Goal: Task Accomplishment & Management: Manage account settings

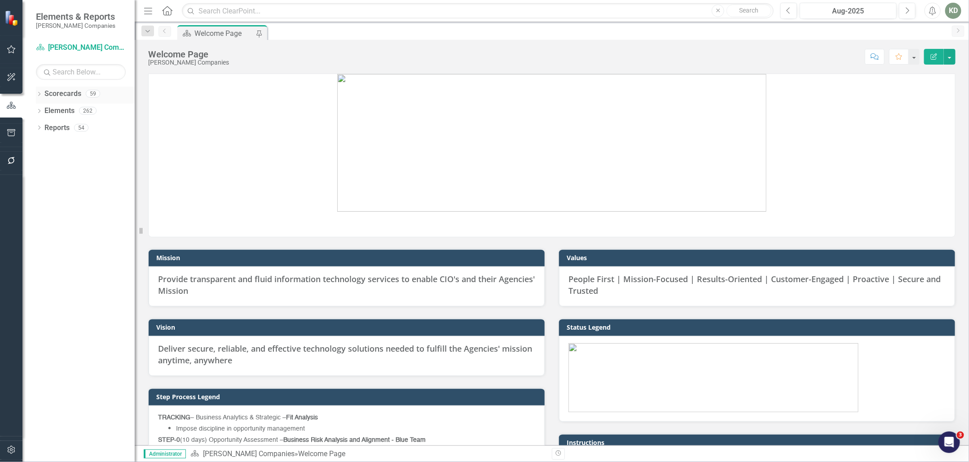
click at [41, 94] on icon "Dropdown" at bounding box center [39, 94] width 6 height 5
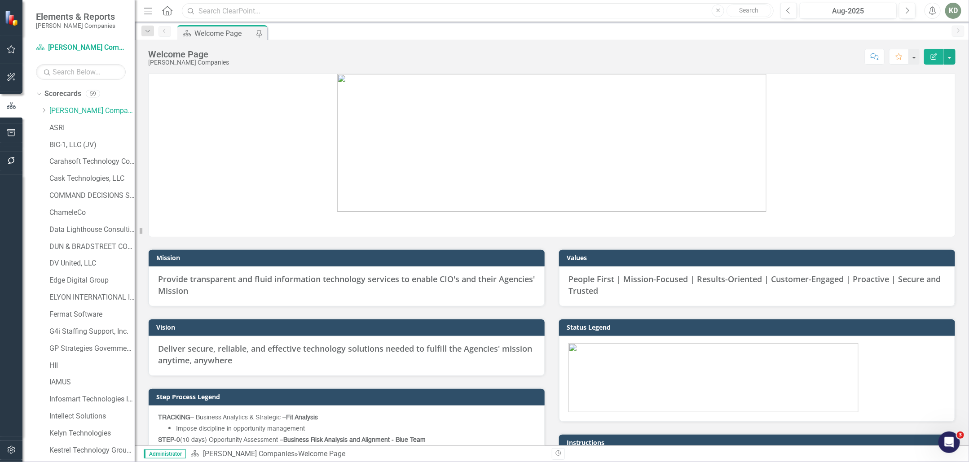
click at [232, 18] on input "text" at bounding box center [478, 11] width 592 height 16
type input "portco"
drag, startPoint x: 229, startPoint y: 13, endPoint x: 191, endPoint y: 13, distance: 38.2
click at [192, 13] on div "Search portco Close Search" at bounding box center [476, 11] width 592 height 16
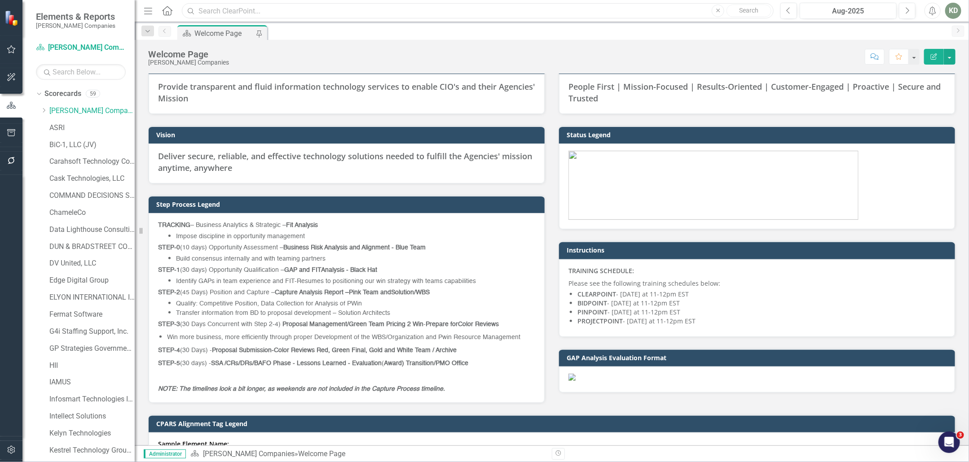
scroll to position [270, 0]
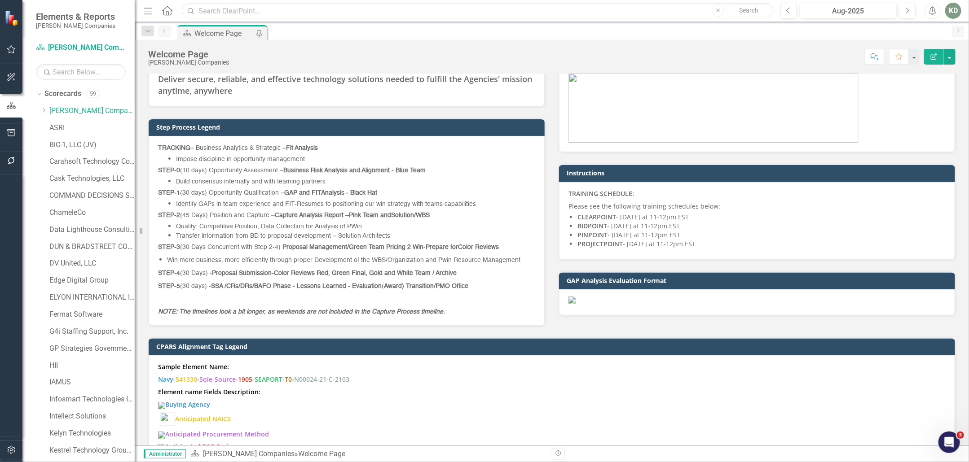
click at [222, 7] on input "text" at bounding box center [478, 11] width 592 height 16
paste input "FCFDTA"
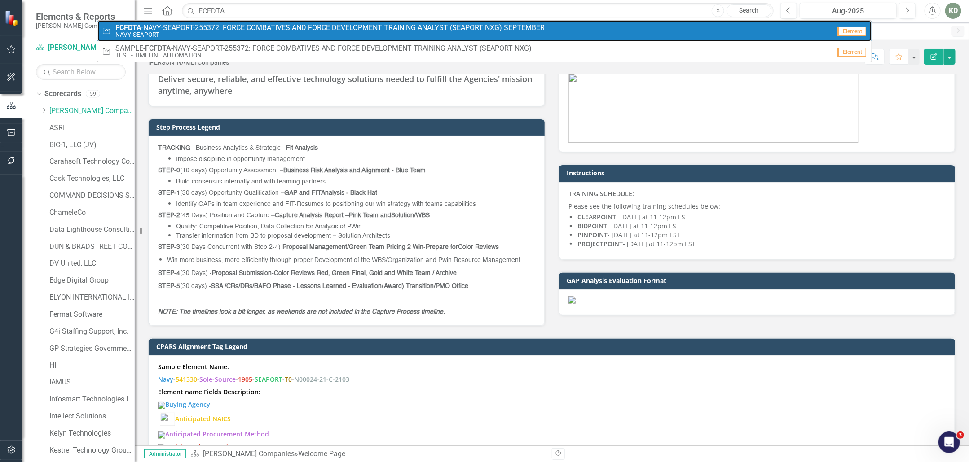
click at [227, 26] on span "FCFDTA -NAVY-SEAPORT-255372: FORCE COMBATIVES AND FORCE DEVELOPMENT TRAINING AN…" at bounding box center [329, 28] width 429 height 8
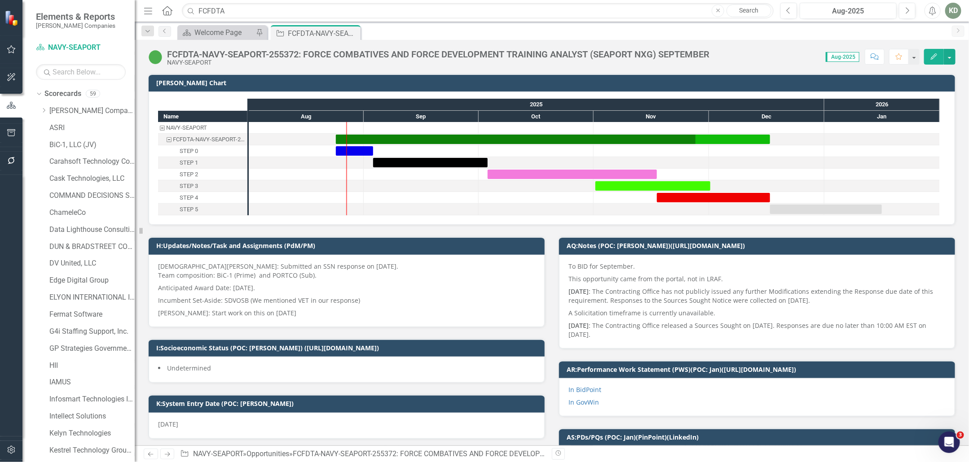
click at [292, 52] on div "FCFDTA-NAVY-SEAPORT-255372: FORCE COMBATIVES AND FORCE DEVELOPMENT TRAINING ANA…" at bounding box center [438, 54] width 542 height 10
click at [292, 53] on div "FCFDTA-NAVY-SEAPORT-255372: FORCE COMBATIVES AND FORCE DEVELOPMENT TRAINING ANA…" at bounding box center [438, 54] width 542 height 10
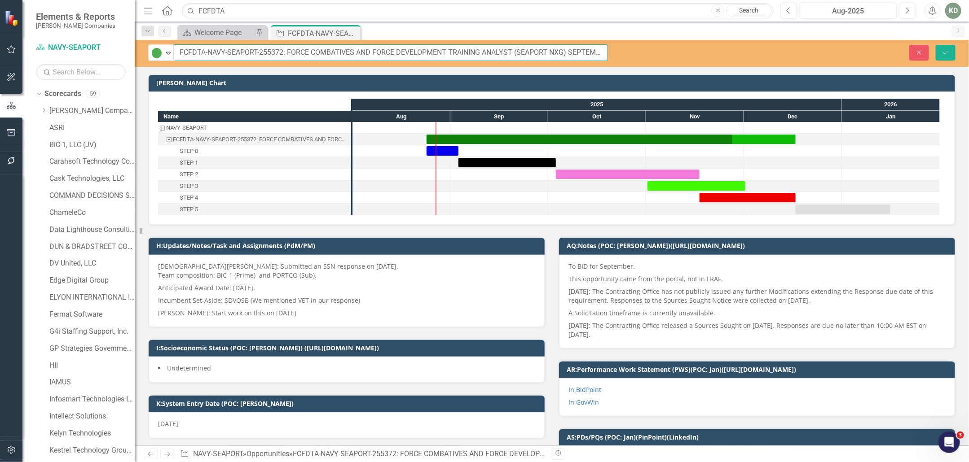
scroll to position [0, 7]
drag, startPoint x: 260, startPoint y: 53, endPoint x: 534, endPoint y: 75, distance: 275.2
click at [506, 57] on input "FCFDTA-NAVY-SEAPORT-255372: FORCE COMBATIVES AND FORCE DEVELOPMENT TRAINING ANA…" at bounding box center [391, 52] width 434 height 17
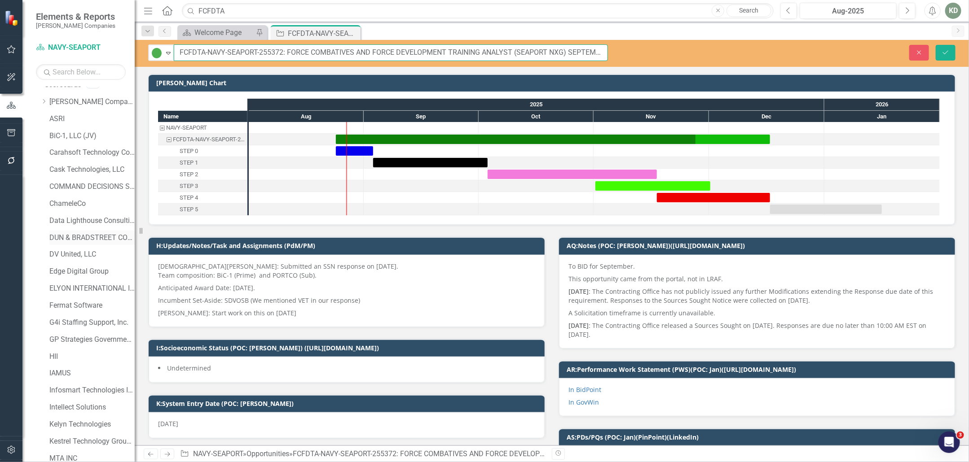
scroll to position [0, 0]
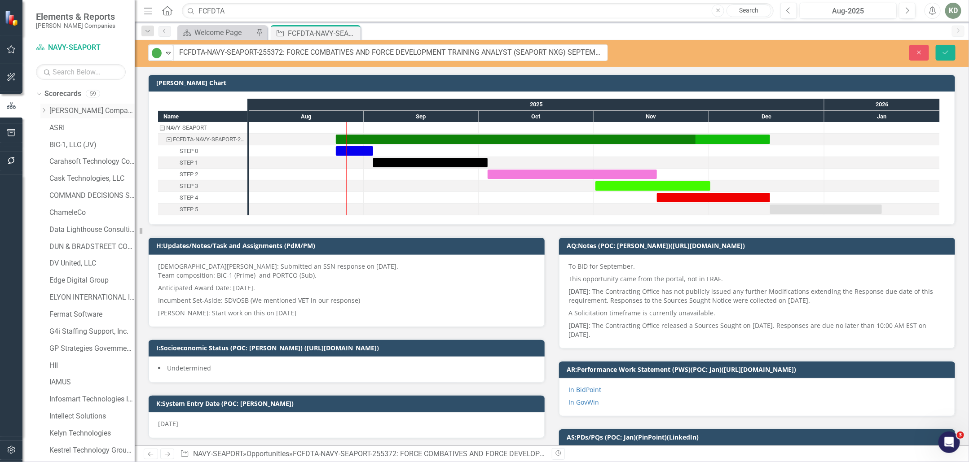
click at [44, 109] on icon "Dropdown" at bounding box center [43, 110] width 7 height 5
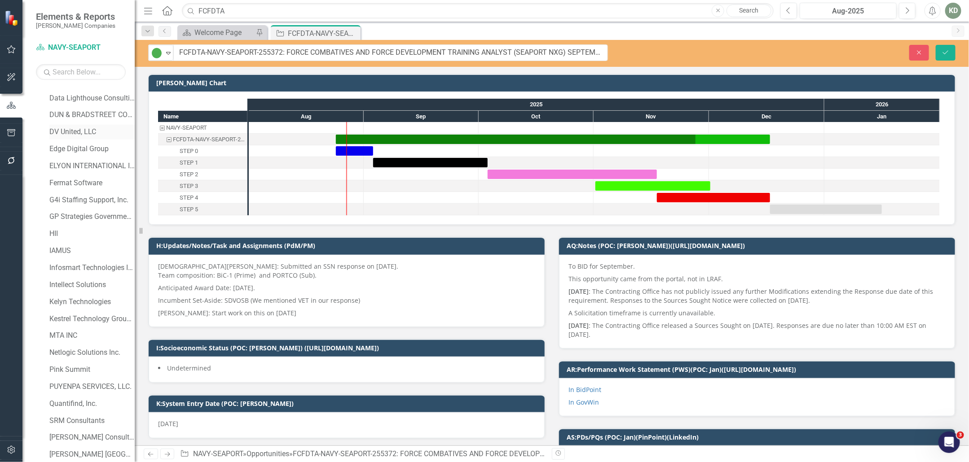
scroll to position [558, 0]
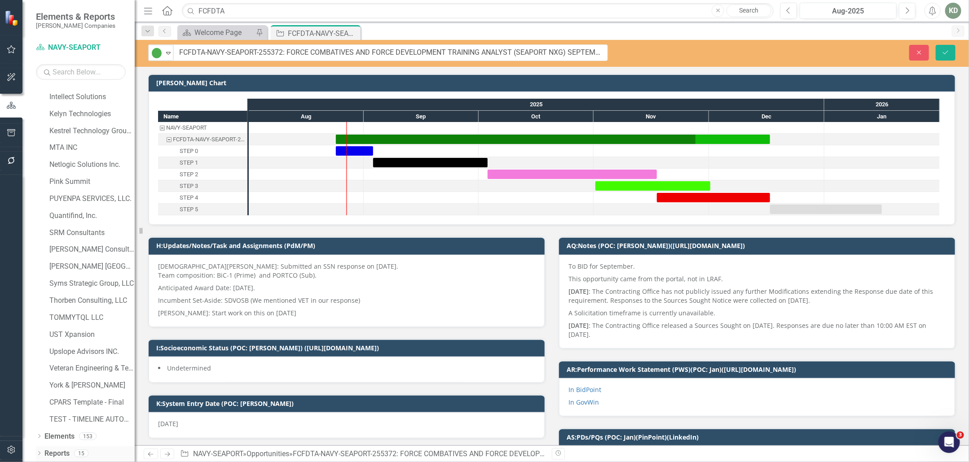
drag, startPoint x: 36, startPoint y: 449, endPoint x: 41, endPoint y: 446, distance: 5.8
click at [36, 449] on div "Dropdown Reports 15" at bounding box center [85, 455] width 99 height 17
click at [40, 453] on icon "Dropdown" at bounding box center [39, 454] width 6 height 5
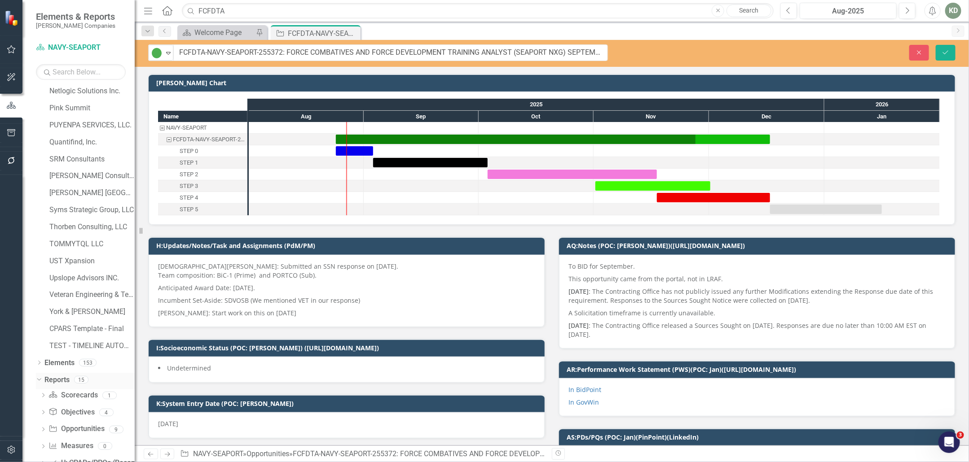
scroll to position [655, 0]
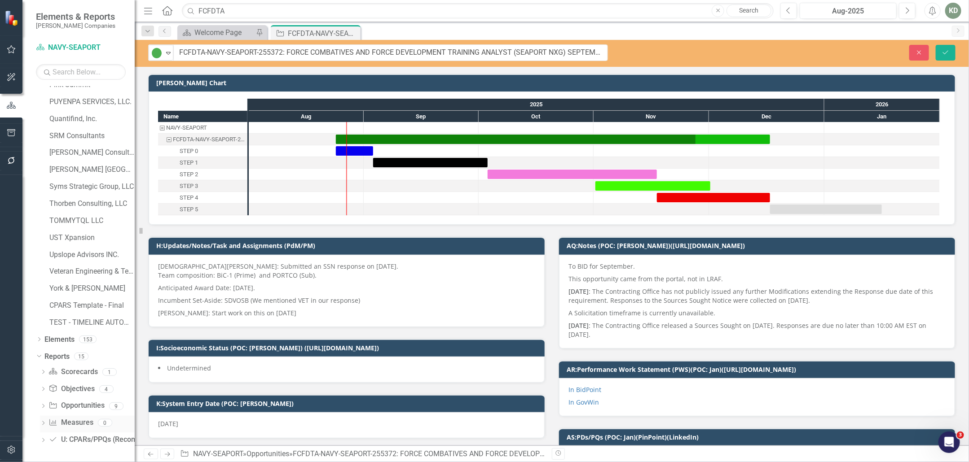
drag, startPoint x: 42, startPoint y: 436, endPoint x: 54, endPoint y: 427, distance: 15.3
click at [42, 436] on div "Dropdown U: CPARs/PPQs (Recommended T0/T1/T2/T3) U: CPARs/PPQs (Recommended T0/…" at bounding box center [87, 441] width 95 height 17
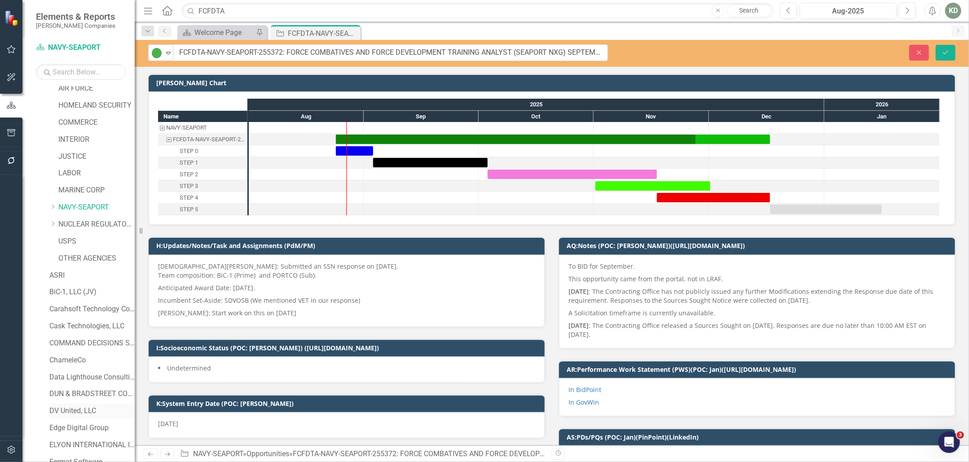
scroll to position [43, 0]
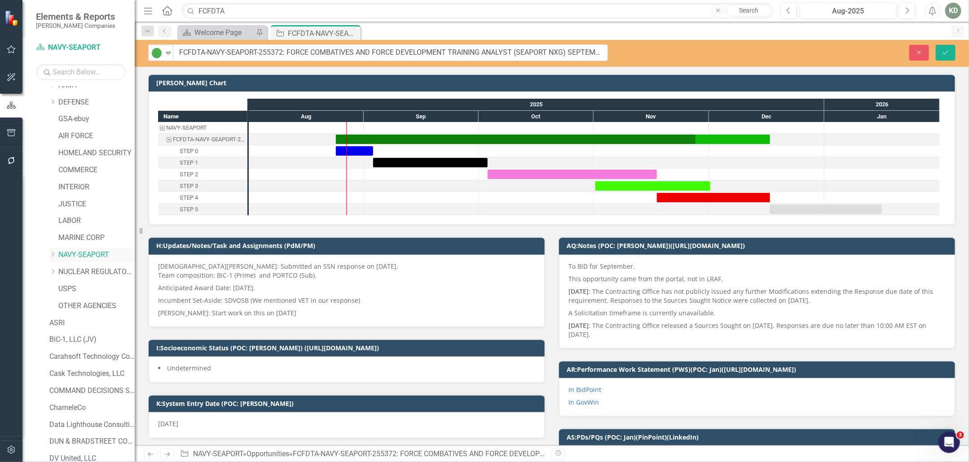
click at [53, 250] on div "Dropdown NAVY-SEAPORT" at bounding box center [91, 255] width 85 height 15
click at [56, 255] on icon "Dropdown" at bounding box center [52, 254] width 7 height 5
click at [80, 273] on link "NAVAL INFORMATION WARFARE SYSTEMS COMMAND" at bounding box center [100, 272] width 67 height 10
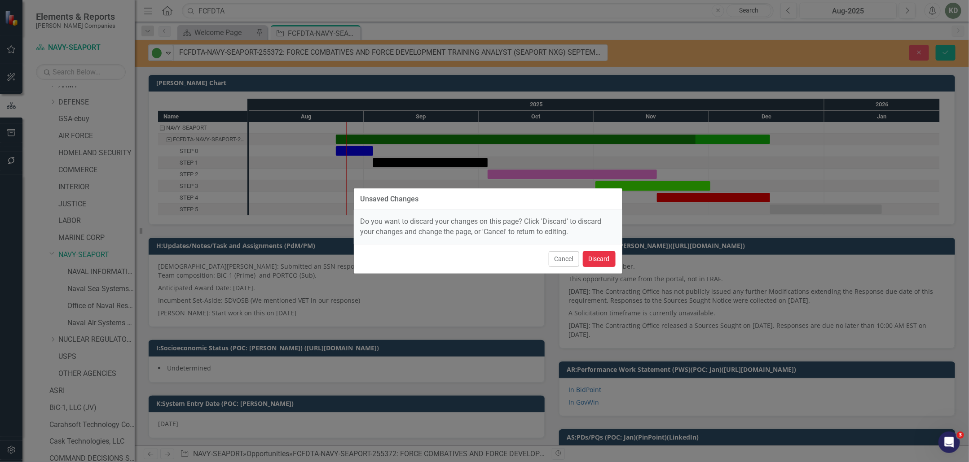
click at [608, 262] on button "Discard" at bounding box center [599, 259] width 33 height 16
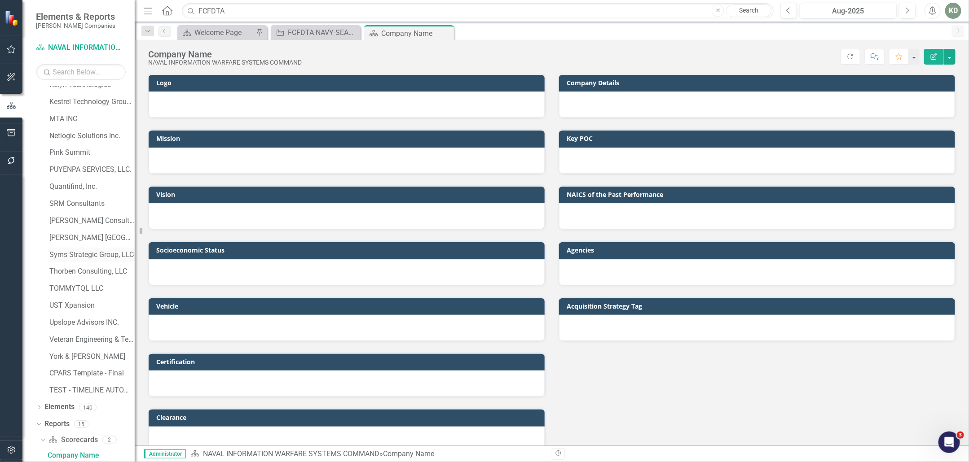
scroll to position [754, 0]
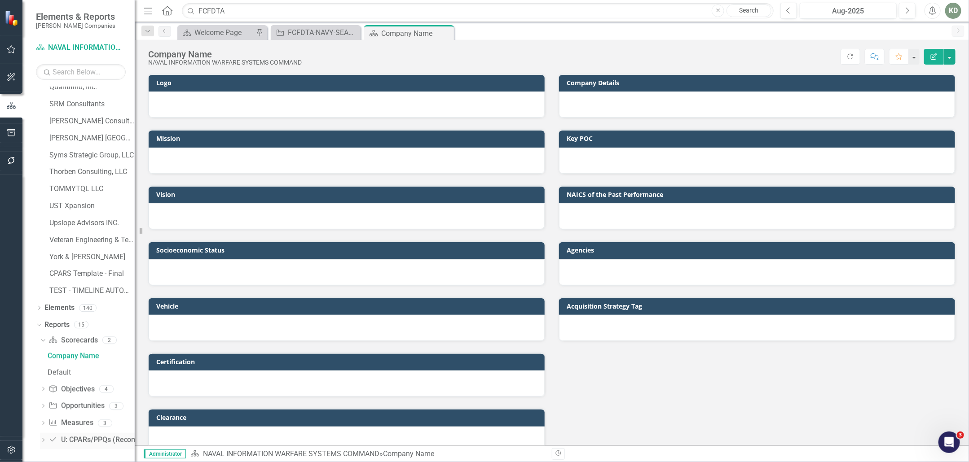
click at [43, 440] on icon "Dropdown" at bounding box center [43, 441] width 6 height 5
click at [72, 407] on div "U: CPARs/PPQs (Recommended T0/T1/T2/T3)" at bounding box center [91, 407] width 87 height 8
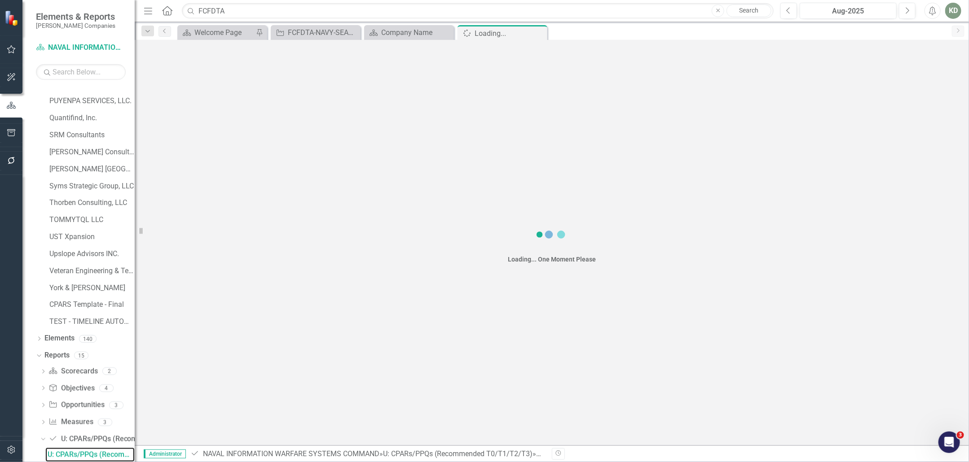
scroll to position [722, 0]
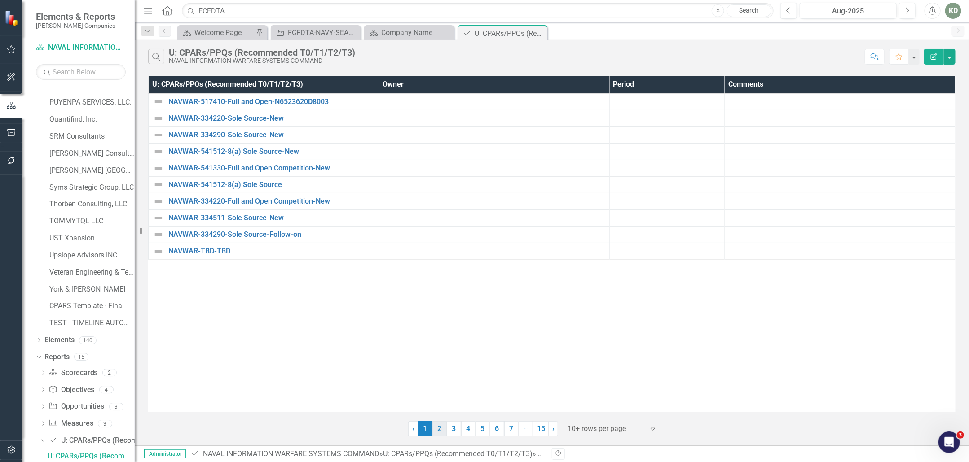
click at [438, 426] on link "2" at bounding box center [439, 429] width 14 height 15
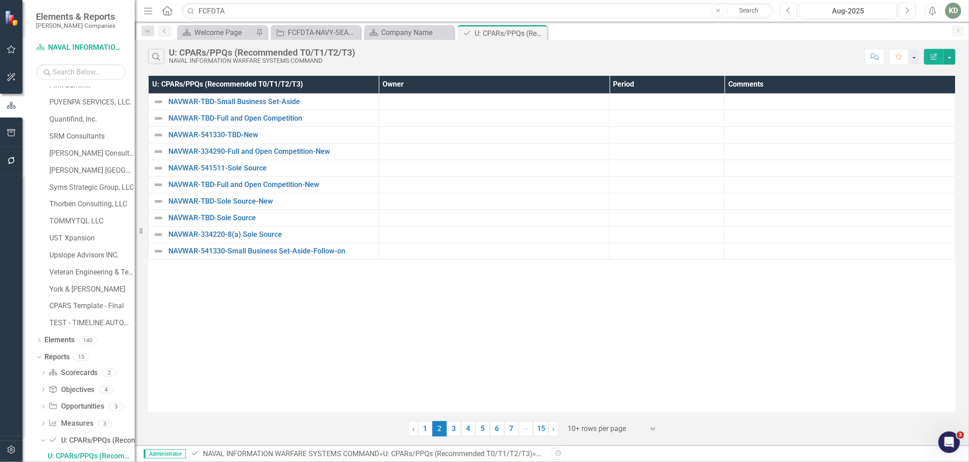
click at [250, 101] on link "NAVWAR-TBD-Small Business Set-Aside" at bounding box center [271, 102] width 206 height 8
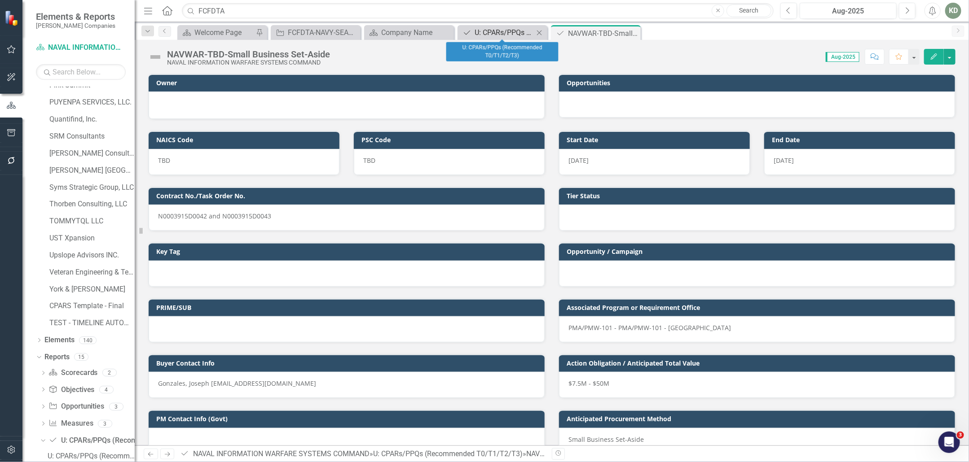
click at [494, 31] on div "U: CPARs/PPQs (Recommended T0/T1/T2/T3)" at bounding box center [504, 32] width 59 height 11
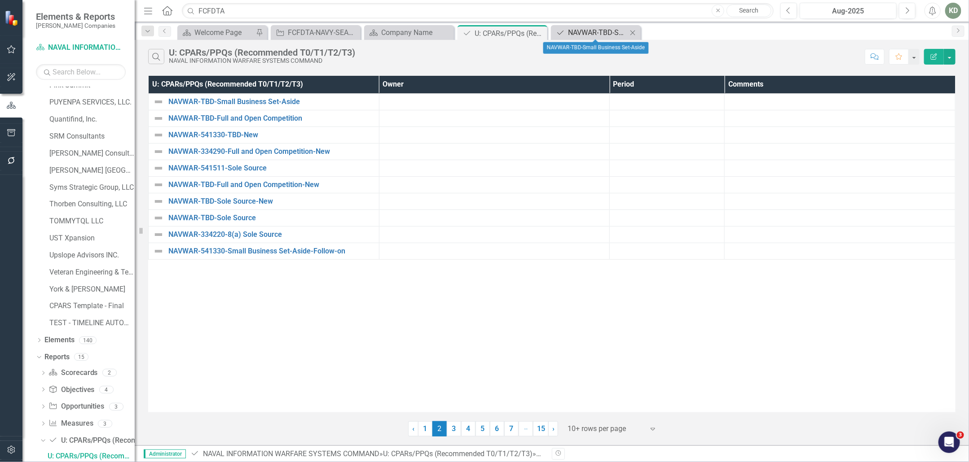
click at [591, 34] on div "NAVWAR-TBD-Small Business Set-Aside" at bounding box center [597, 32] width 59 height 11
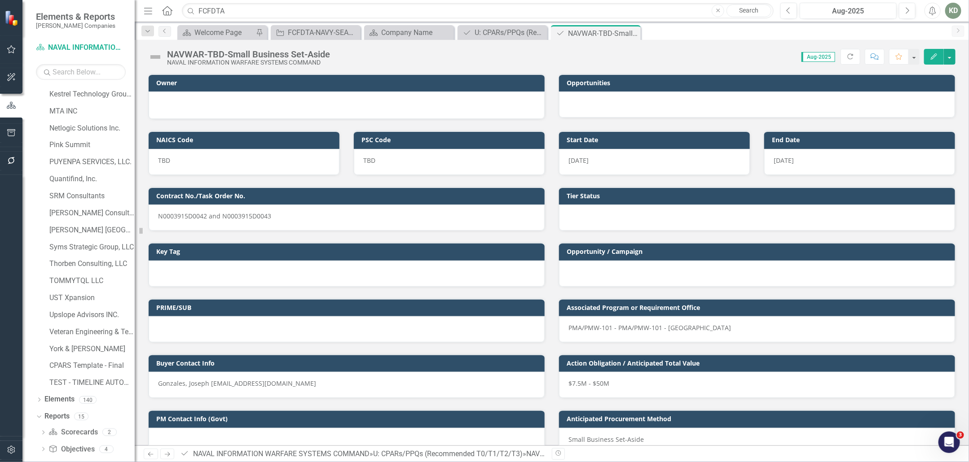
scroll to position [771, 0]
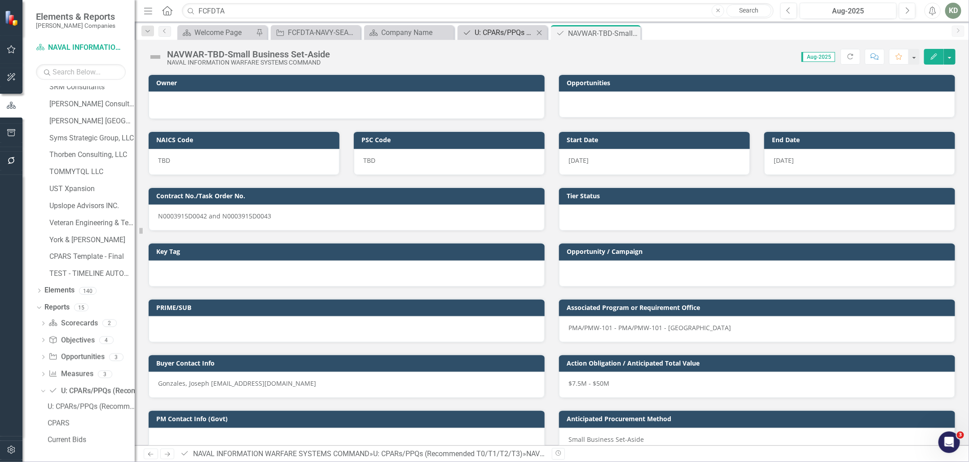
click at [502, 34] on div "U: CPARs/PPQs (Recommended T0/T1/T2/T3)" at bounding box center [504, 32] width 59 height 11
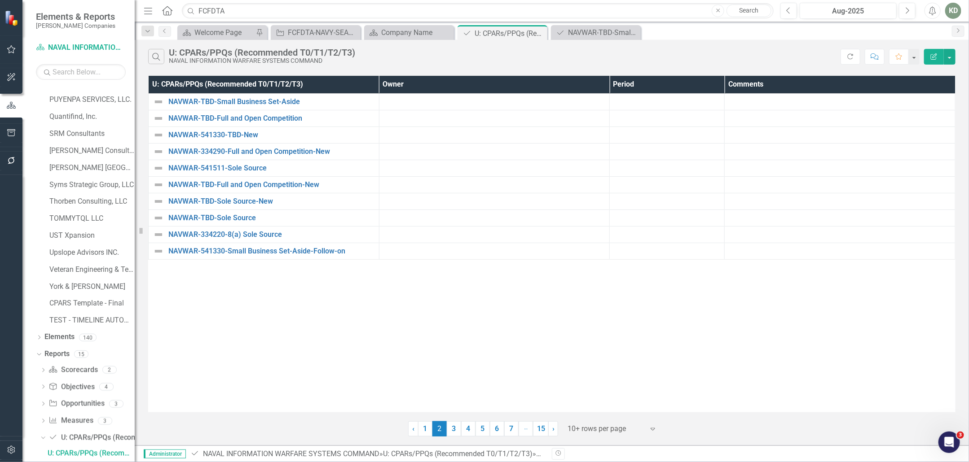
scroll to position [722, 0]
click at [538, 430] on link "15" at bounding box center [541, 429] width 16 height 15
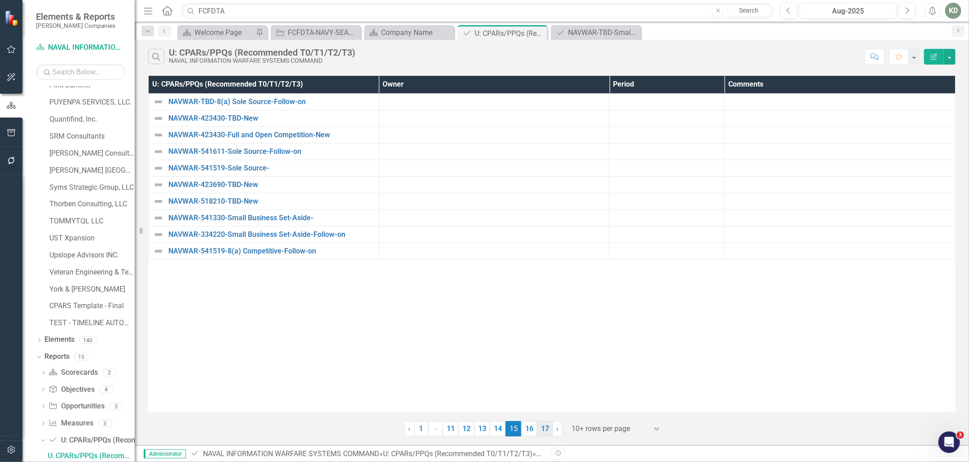
click at [544, 426] on link "17" at bounding box center [545, 429] width 16 height 15
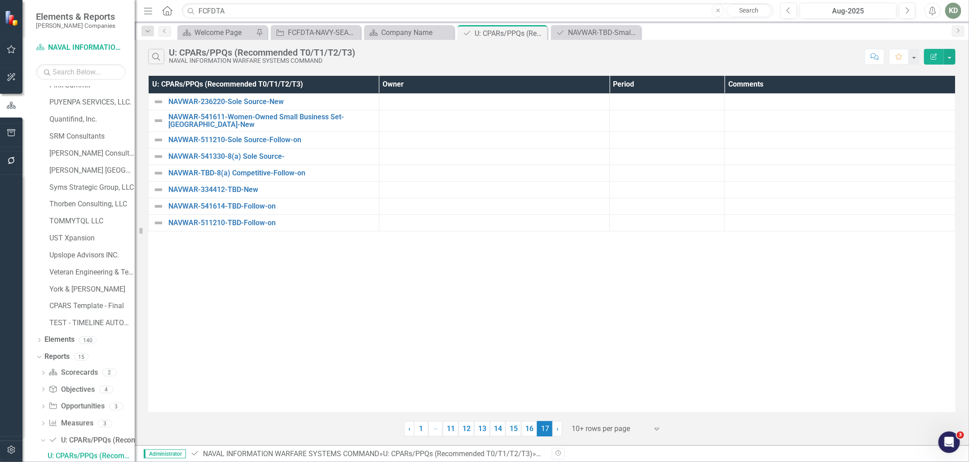
click at [414, 430] on link "‹ Previous" at bounding box center [409, 429] width 10 height 15
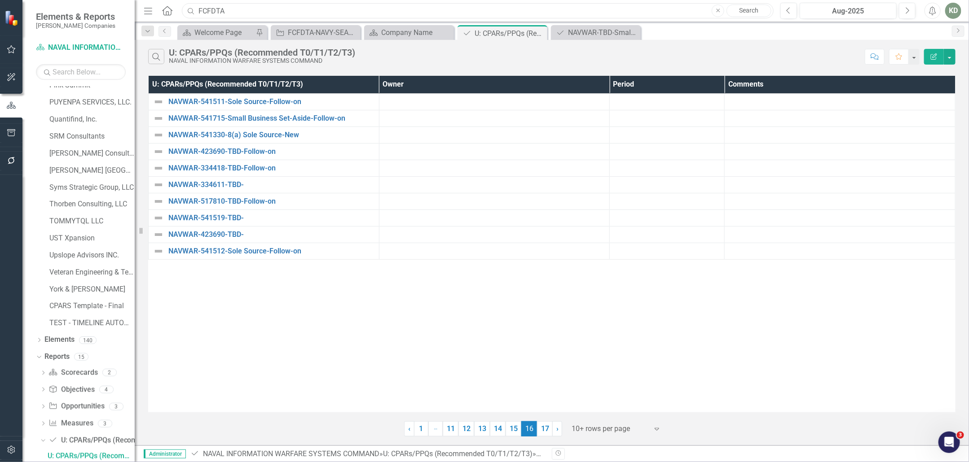
click at [242, 11] on input "FCFDTA" at bounding box center [478, 11] width 592 height 16
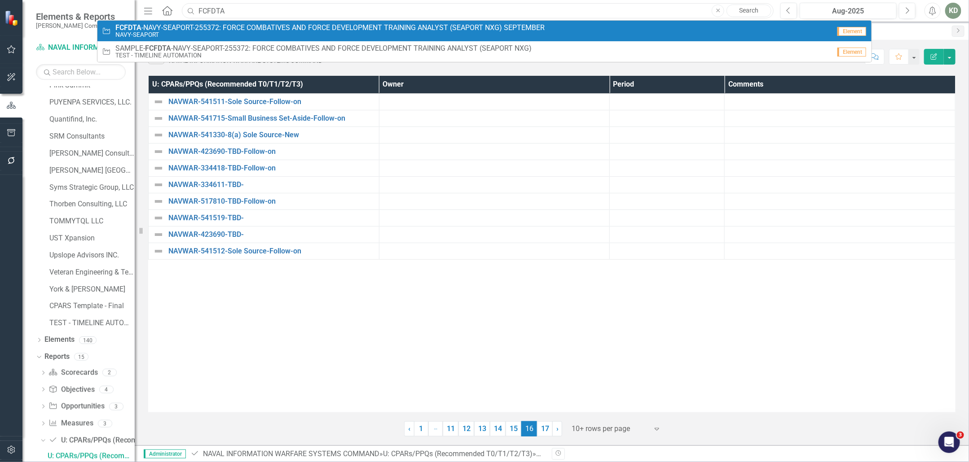
click at [200, 11] on input "FCFDTA" at bounding box center [478, 11] width 592 height 16
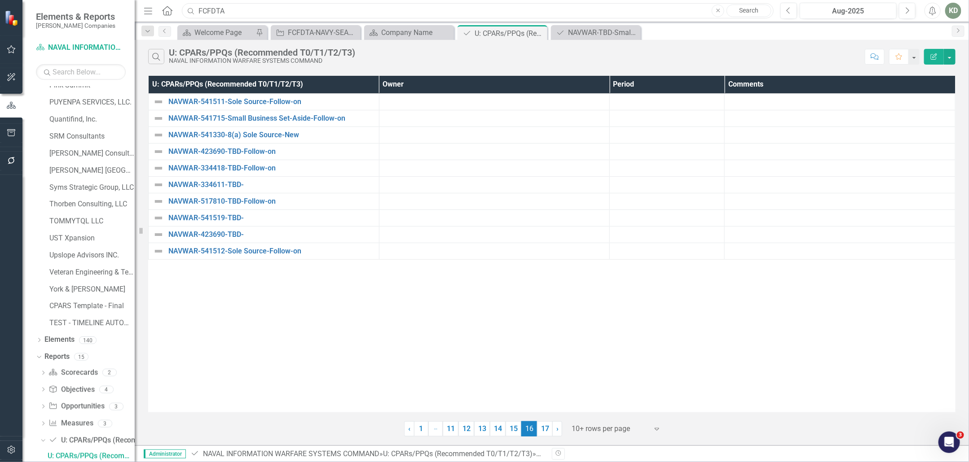
click at [200, 11] on input "FCFDTA" at bounding box center [478, 11] width 592 height 16
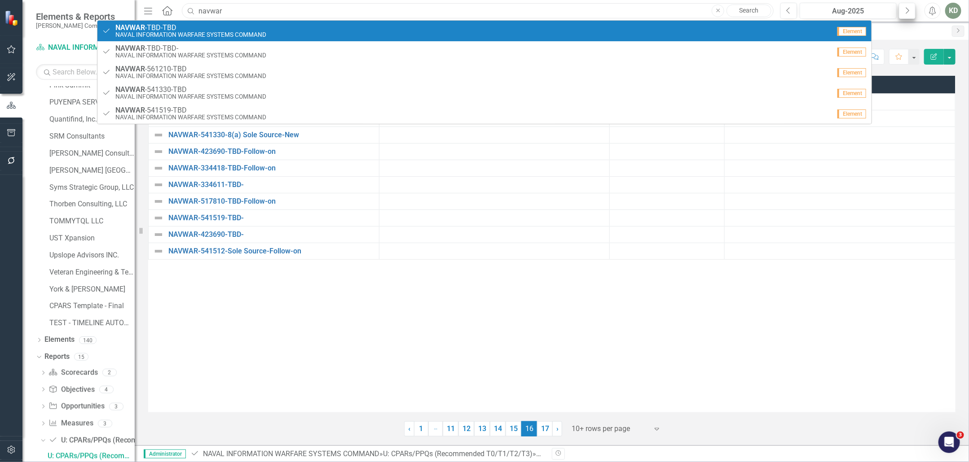
type input "navwar"
click at [907, 13] on icon "Next" at bounding box center [907, 11] width 5 height 8
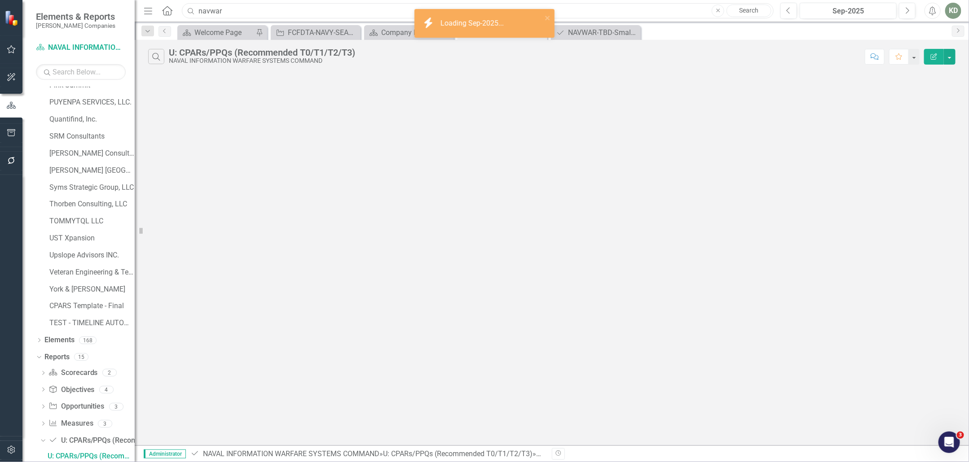
click at [288, 14] on input "navwar" at bounding box center [478, 11] width 592 height 16
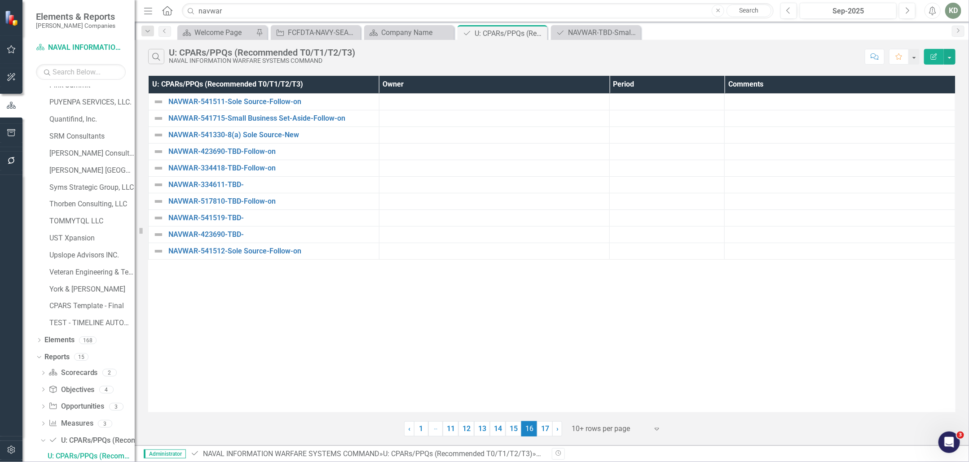
drag, startPoint x: 347, startPoint y: 306, endPoint x: 75, endPoint y: 319, distance: 272.4
click at [347, 306] on div "U: CPARs/PPQs (Recommended T0/T1/T2/T3) Owner Period Comments NAVWAR-541511-Sol…" at bounding box center [551, 244] width 807 height 337
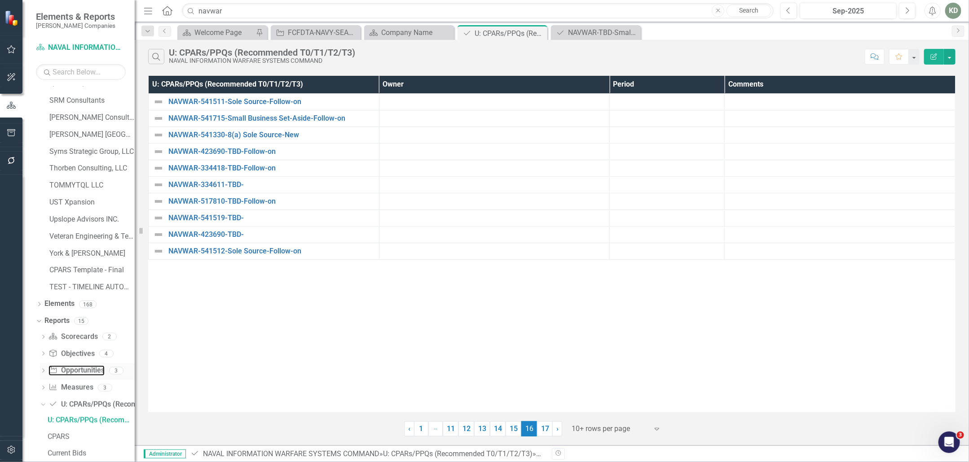
drag, startPoint x: 65, startPoint y: 369, endPoint x: 122, endPoint y: 366, distance: 57.6
click at [65, 369] on link "Opportunity Opportunities" at bounding box center [76, 371] width 56 height 10
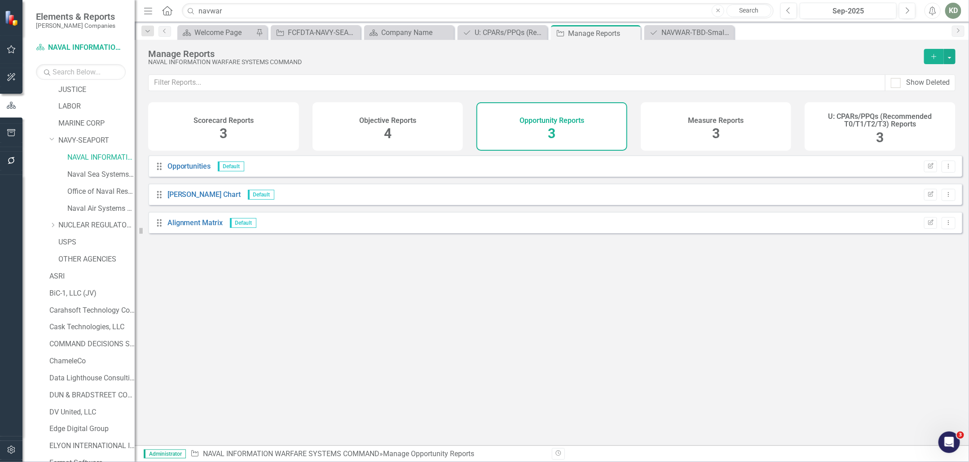
scroll to position [125, 0]
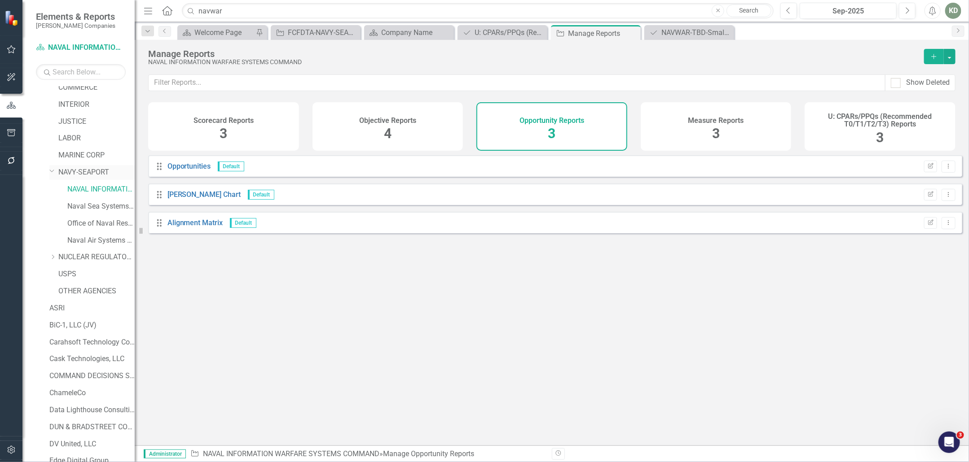
click at [82, 166] on div "Dropdown NAVY-SEAPORT" at bounding box center [91, 172] width 85 height 15
click at [102, 175] on link "NAVY-SEAPORT" at bounding box center [96, 172] width 76 height 10
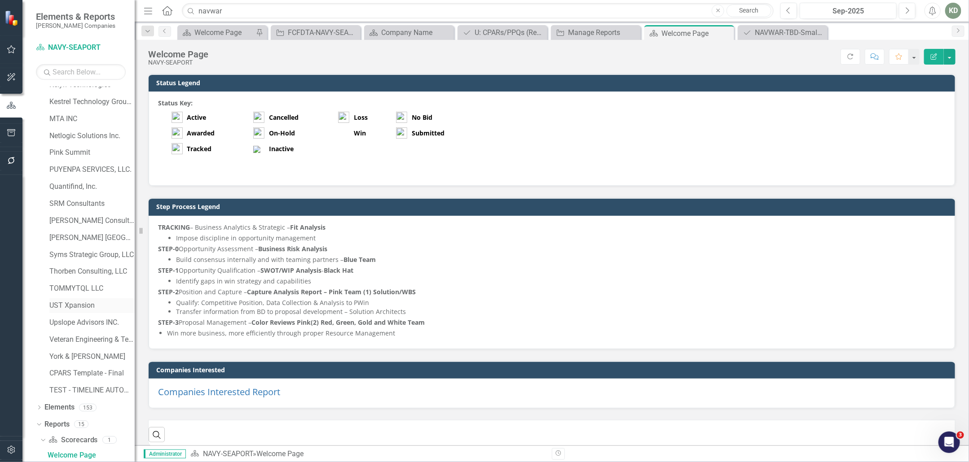
scroll to position [753, 0]
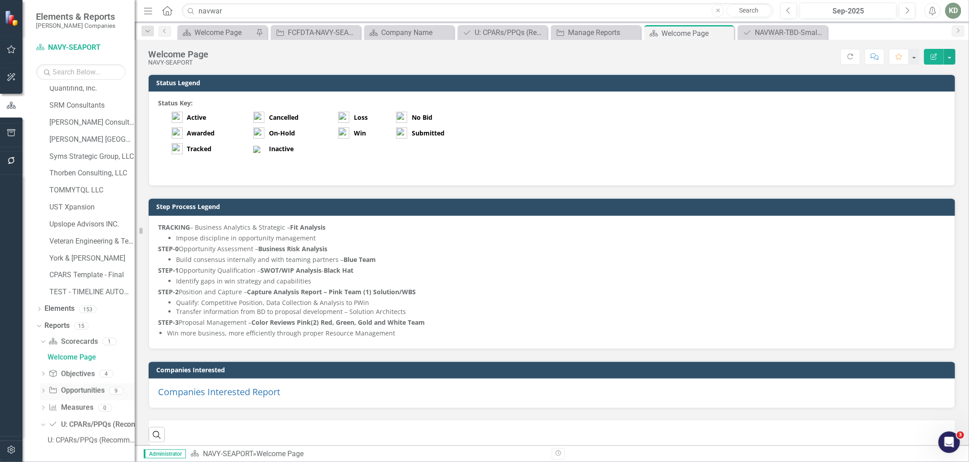
click at [79, 394] on link "Opportunity Opportunities" at bounding box center [76, 391] width 56 height 10
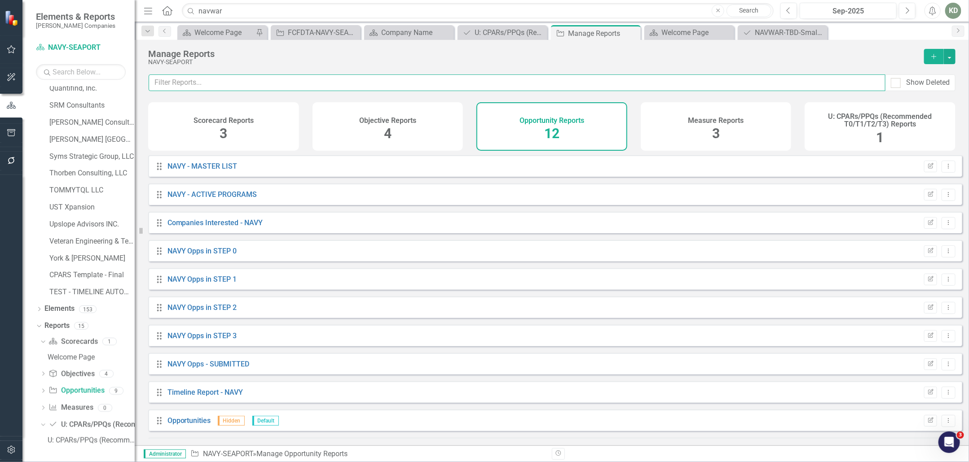
click at [314, 88] on input "text" at bounding box center [517, 83] width 737 height 17
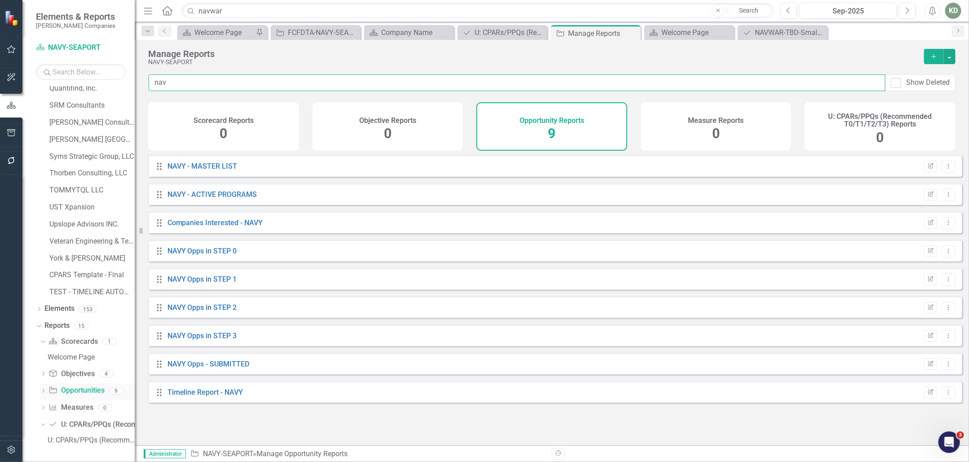
type input "nav"
drag, startPoint x: 77, startPoint y: 392, endPoint x: 80, endPoint y: 386, distance: 6.8
click at [77, 392] on link "Opportunity Opportunities" at bounding box center [76, 395] width 56 height 10
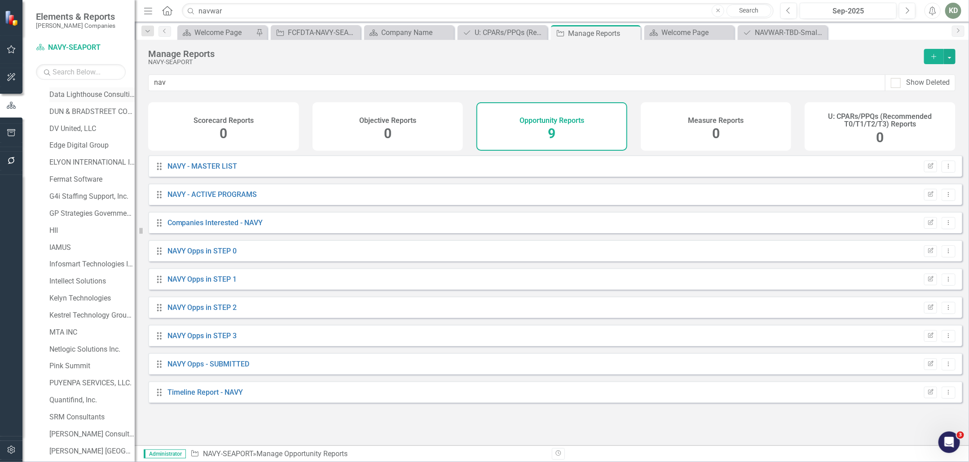
scroll to position [753, 0]
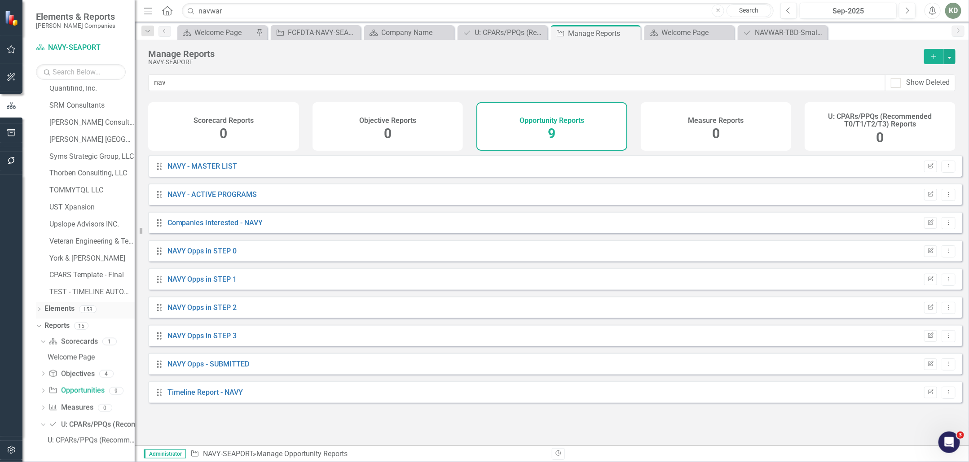
click at [37, 310] on icon "Dropdown" at bounding box center [39, 310] width 6 height 5
click at [84, 345] on link "Opportunity Opportunities" at bounding box center [77, 344] width 56 height 10
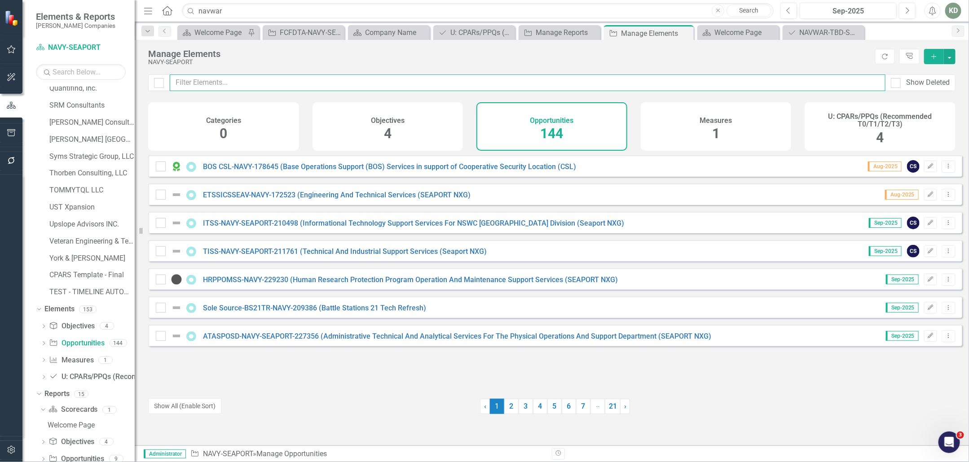
click at [392, 86] on input "text" at bounding box center [528, 83] width 716 height 17
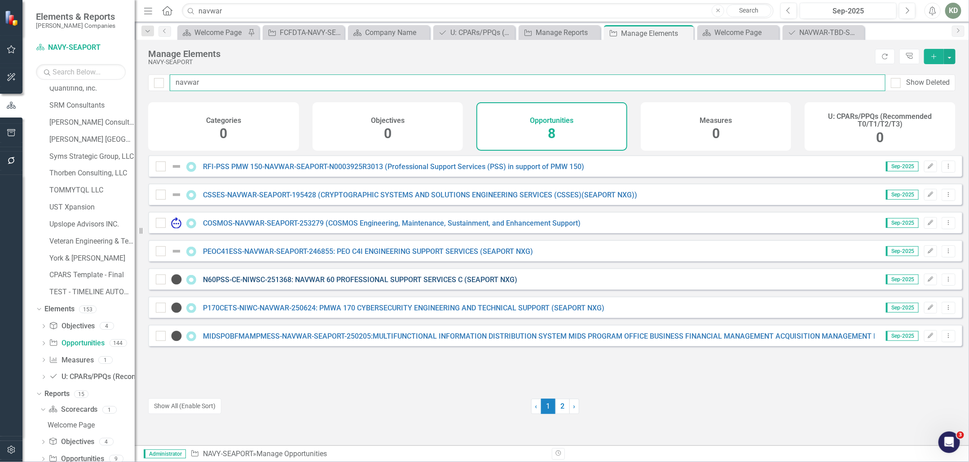
type input "navwar"
click at [274, 284] on link "N60PSS-CE-NIWSC-251368: NAVWAR 60 PROFESSIONAL SUPPORT SERVICES C (SEAPORT NXG)" at bounding box center [360, 280] width 314 height 9
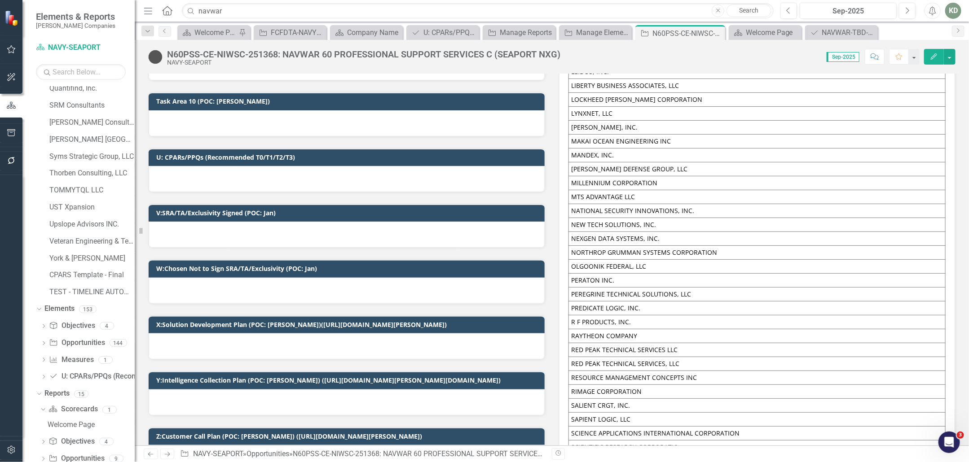
scroll to position [1194, 0]
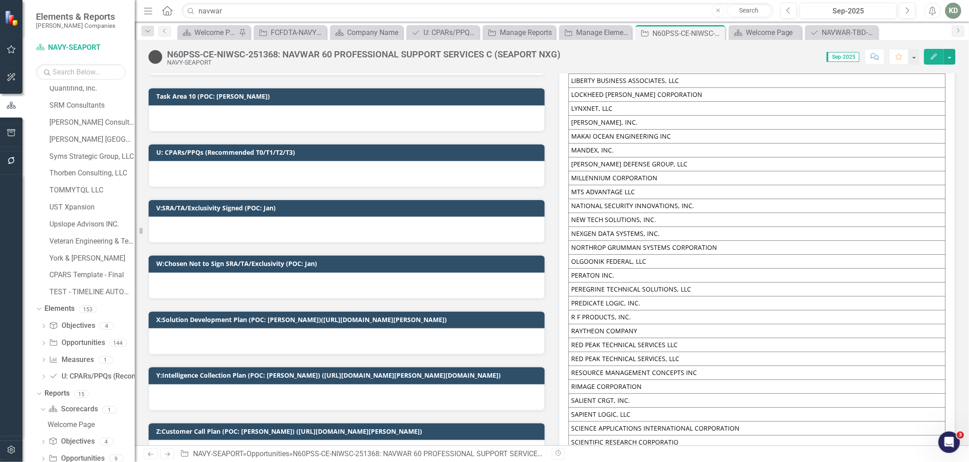
click at [339, 163] on div at bounding box center [347, 174] width 396 height 26
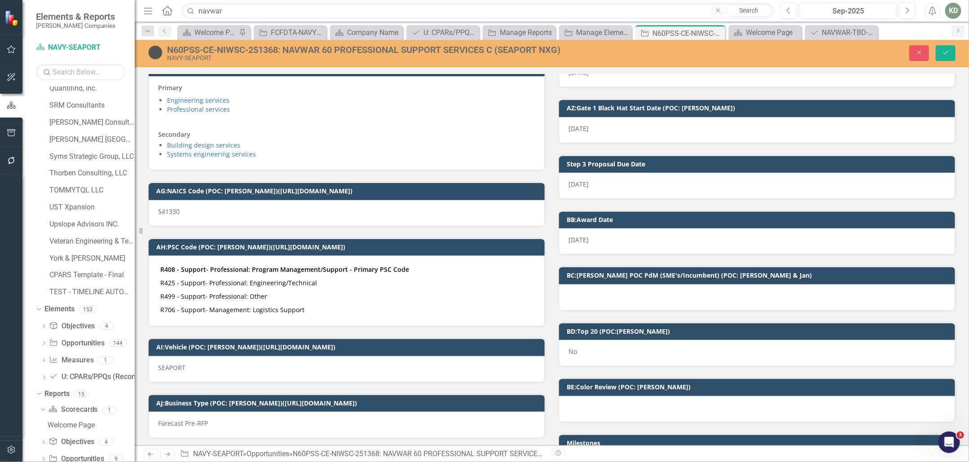
scroll to position [2014, 0]
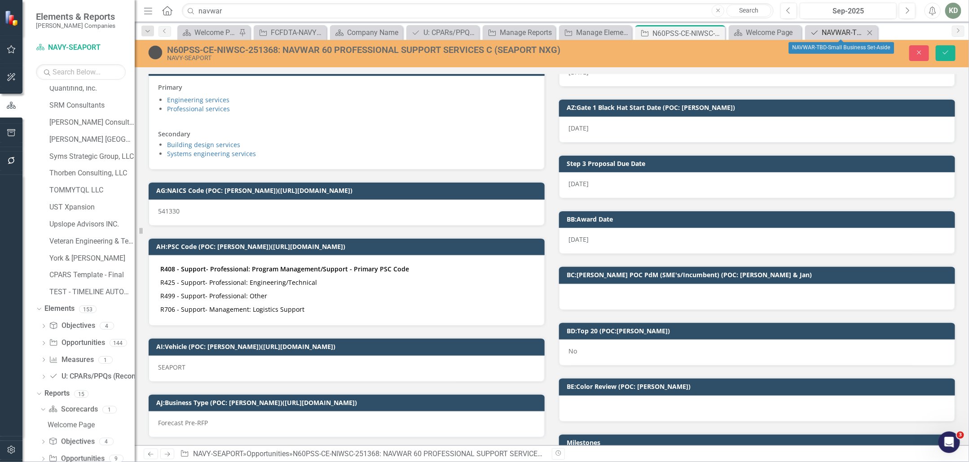
click at [832, 29] on div "NAVWAR-TBD-Small Business Set-Aside" at bounding box center [843, 32] width 42 height 11
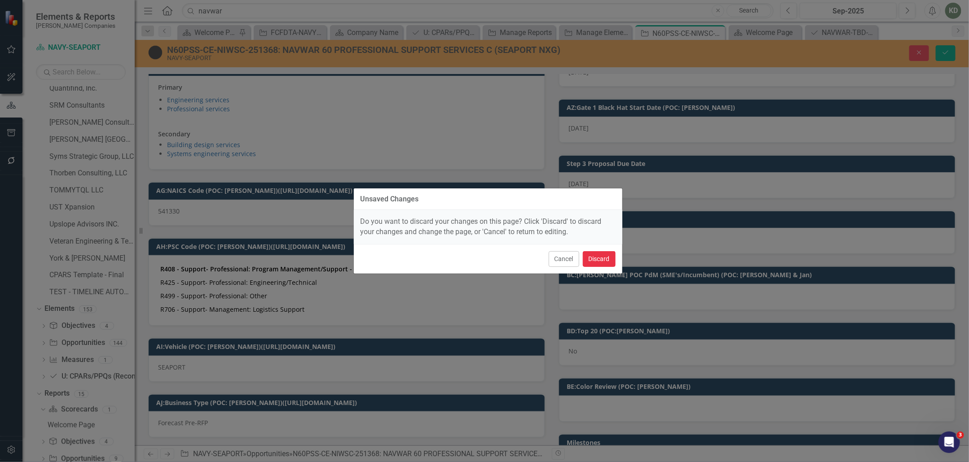
click at [606, 258] on button "Discard" at bounding box center [599, 259] width 33 height 16
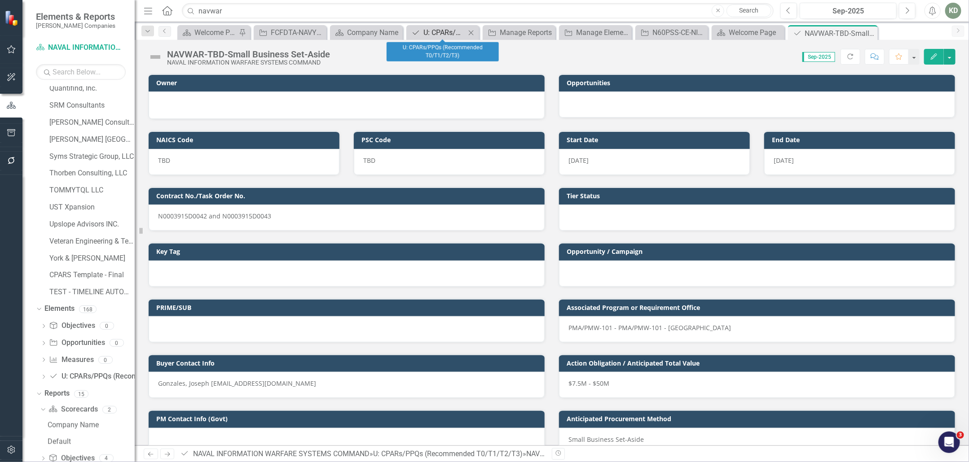
click at [439, 36] on div "U: CPARs/PPQs (Recommended T0/T1/T2/T3)" at bounding box center [444, 32] width 42 height 11
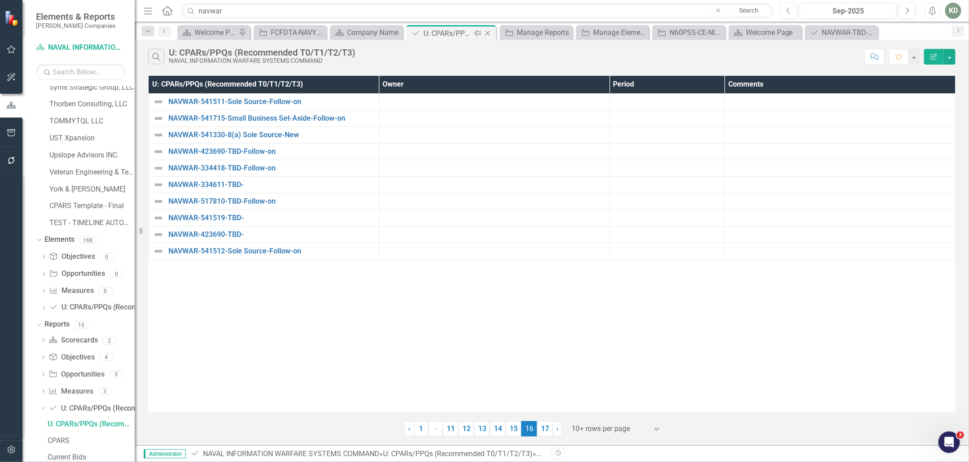
scroll to position [790, 0]
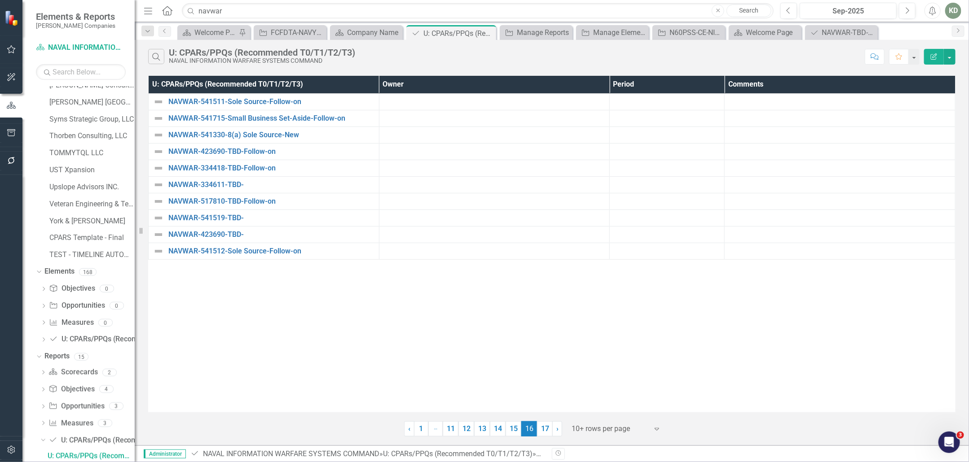
drag, startPoint x: 855, startPoint y: 44, endPoint x: 828, endPoint y: 46, distance: 26.6
click at [855, 44] on div "Search U: CPARs/PPQs (Recommended T0/T1/T2/T3) NAVAL INFORMATION WARFARE SYSTEM…" at bounding box center [552, 54] width 834 height 29
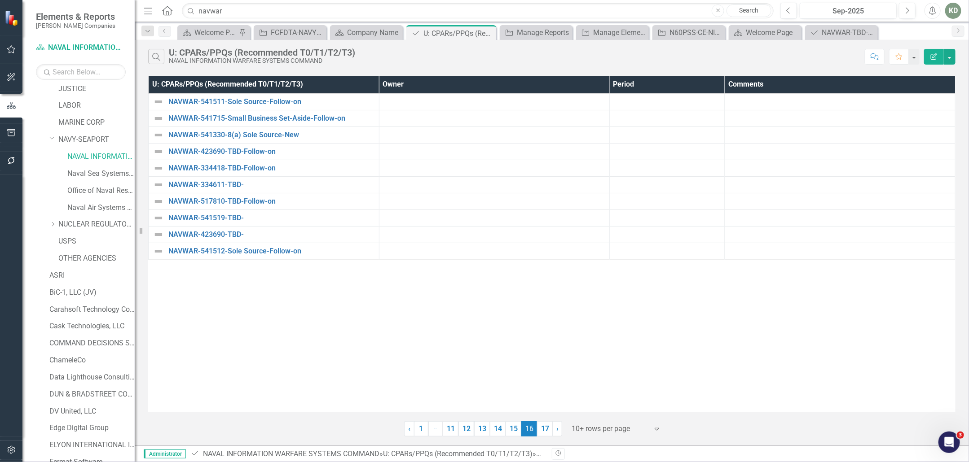
scroll to position [0, 0]
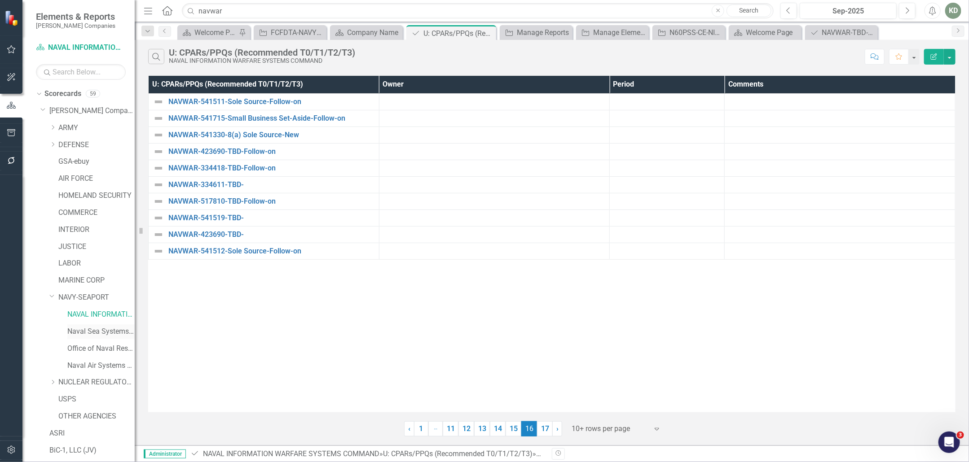
click at [91, 335] on link "Naval Sea Systems Command" at bounding box center [100, 332] width 67 height 10
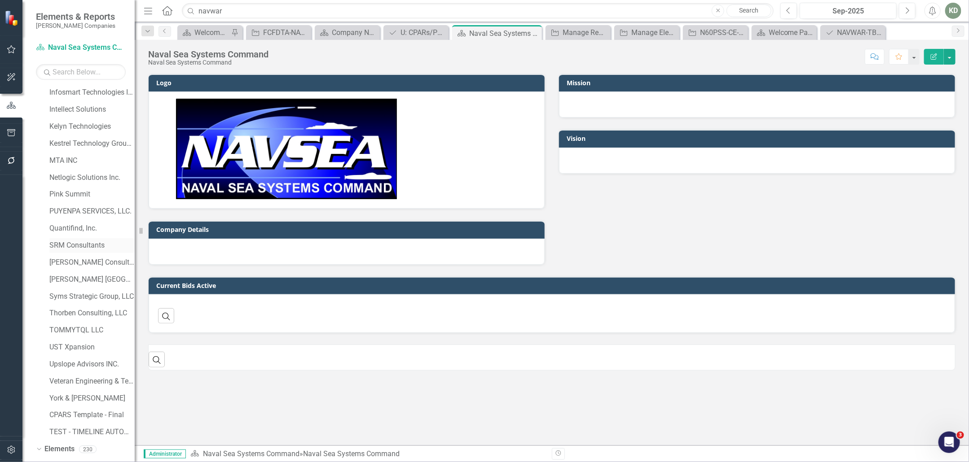
scroll to position [823, 0]
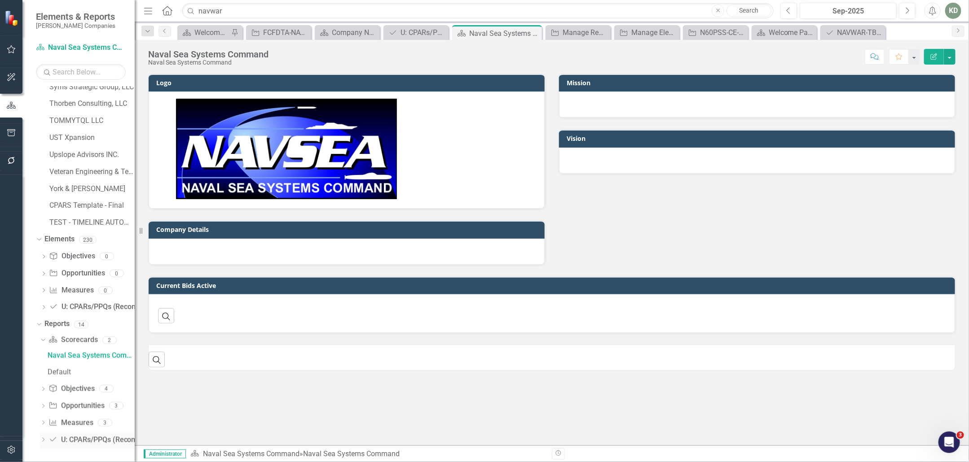
click at [95, 440] on link "U: CPARs/PPQs (Recommended T0/T1/T2/T3) U: CPARs/PPQs (Recommended T0/T1/T2/T3)" at bounding box center [129, 441] width 162 height 10
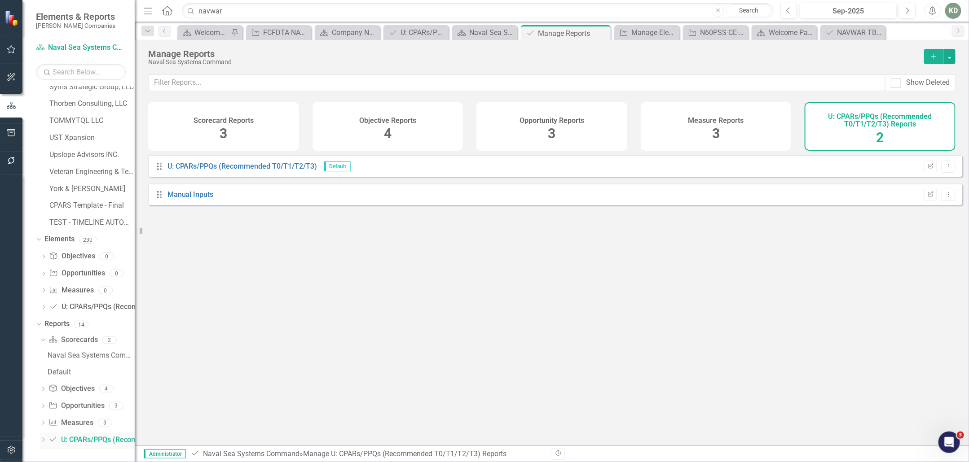
click at [40, 436] on div "Dropdown U: CPARs/PPQs (Recommended T0/T1/T2/T3) U: CPARs/PPQs (Recommended T0/…" at bounding box center [87, 441] width 95 height 17
click at [41, 440] on icon "Dropdown" at bounding box center [43, 441] width 6 height 5
click at [68, 425] on div "U: CPARs/PPQs (Recommended T0/T1/T2/T3)" at bounding box center [91, 424] width 87 height 8
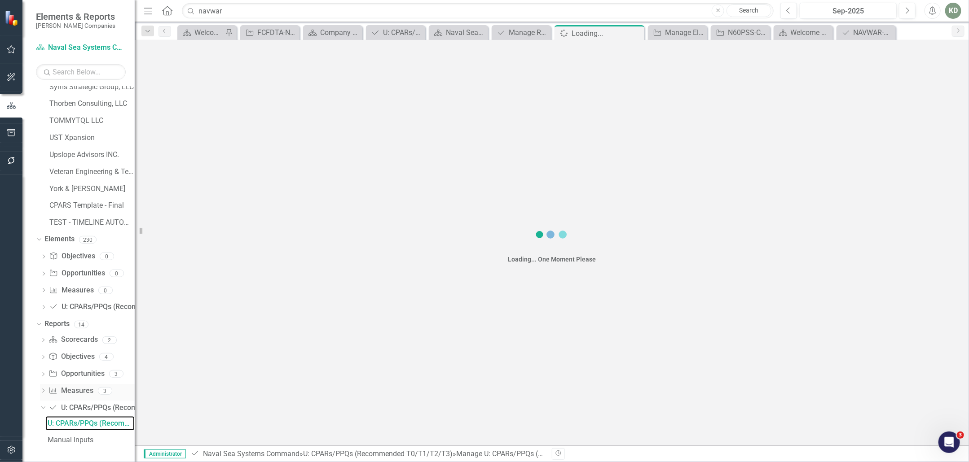
scroll to position [790, 0]
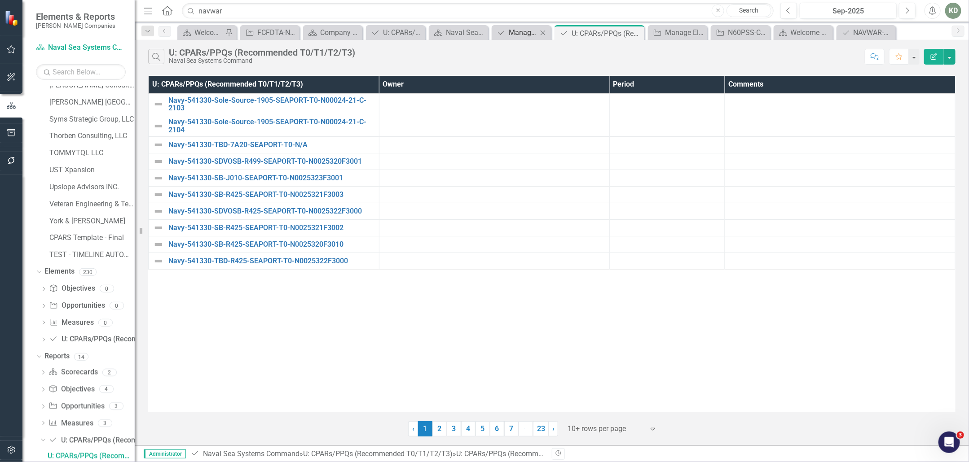
click at [519, 35] on div "Manage Reports" at bounding box center [523, 32] width 29 height 11
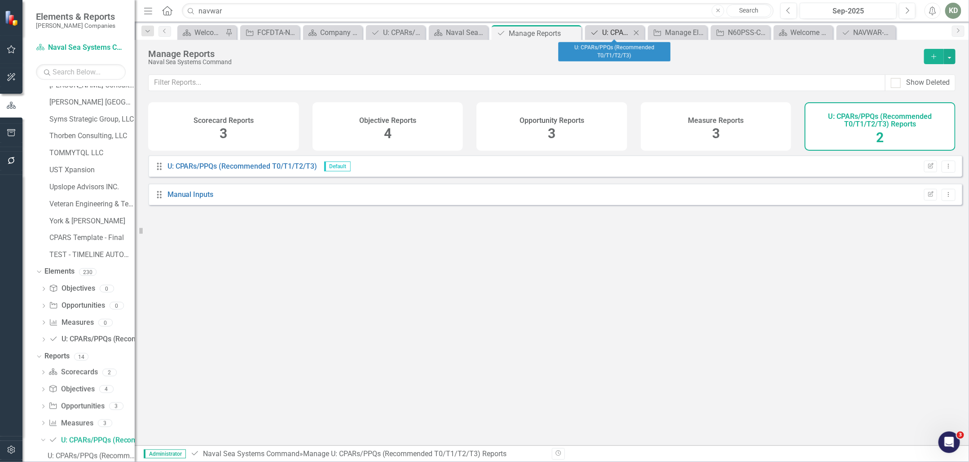
click at [622, 35] on div "U: CPARs/PPQs (Recommended T0/T1/T2/T3)" at bounding box center [616, 32] width 29 height 11
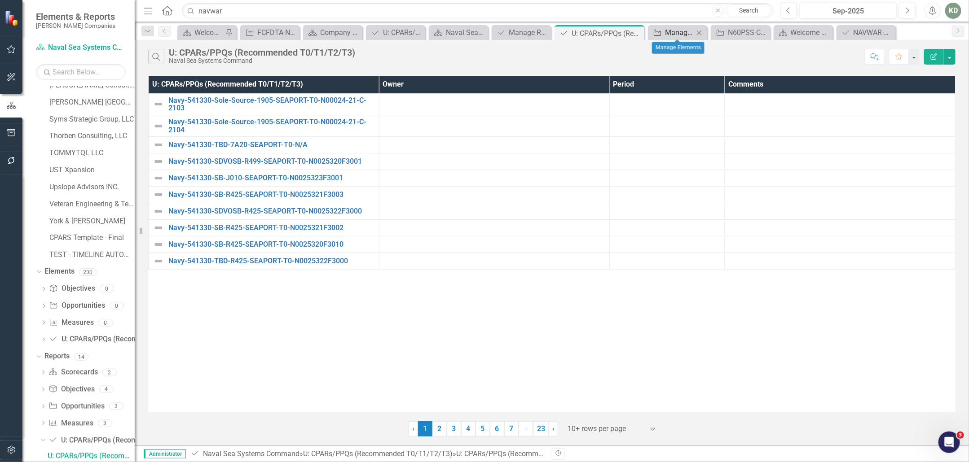
click at [665, 35] on div "Manage Elements" at bounding box center [679, 32] width 29 height 11
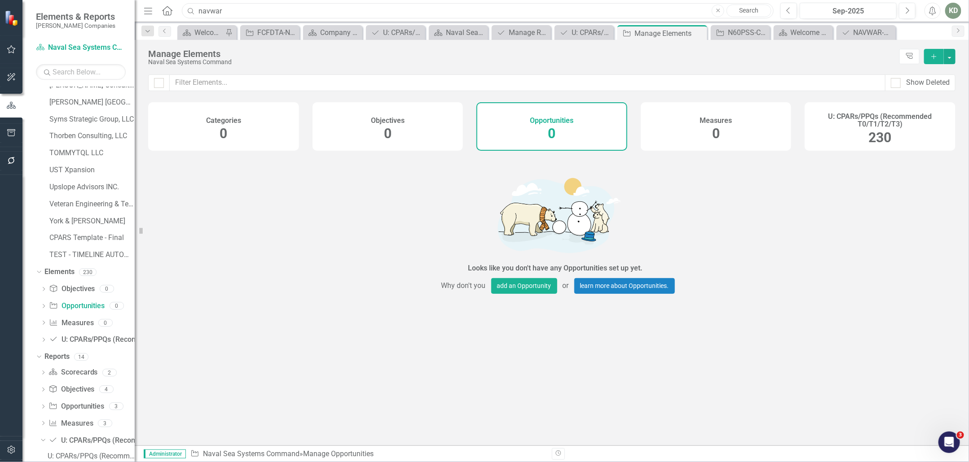
drag, startPoint x: 238, startPoint y: 18, endPoint x: 221, endPoint y: 16, distance: 16.8
click at [222, 16] on input "navwar" at bounding box center [478, 11] width 592 height 16
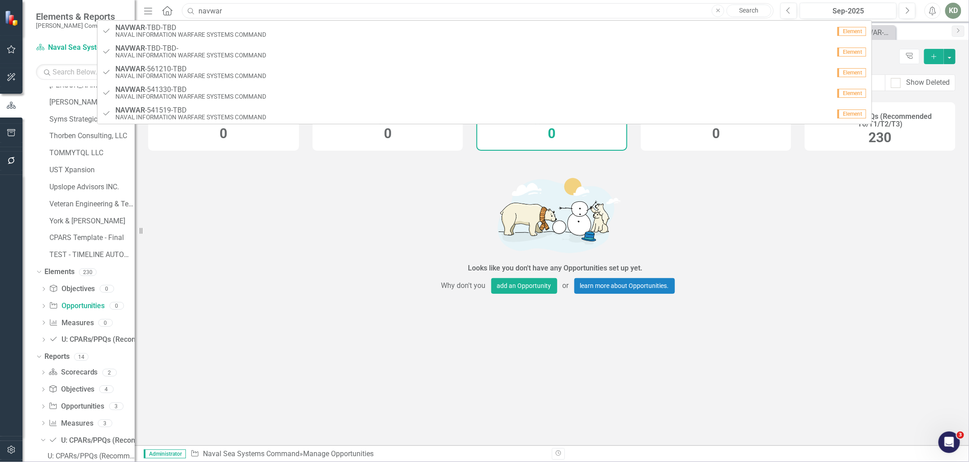
drag, startPoint x: 223, startPoint y: 14, endPoint x: 191, endPoint y: 11, distance: 32.0
click at [191, 11] on div "Search navwar Close Search" at bounding box center [476, 11] width 592 height 16
paste input "244259"
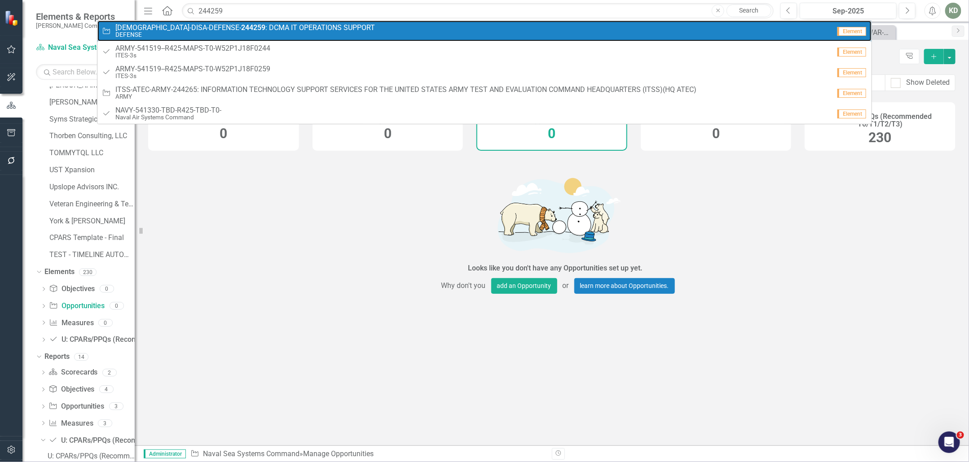
click at [241, 27] on strong "244259" at bounding box center [253, 27] width 24 height 9
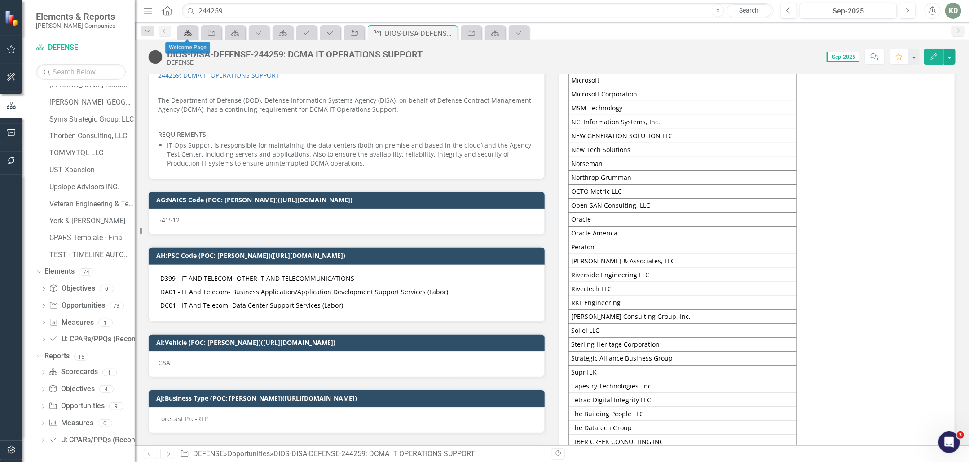
scroll to position [1891, 0]
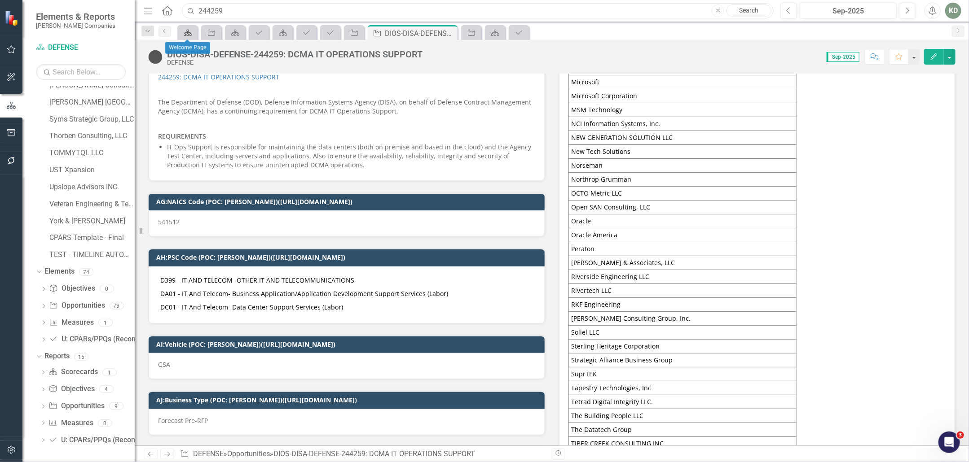
click at [202, 9] on input "244259" at bounding box center [478, 11] width 592 height 16
type input "ad412"
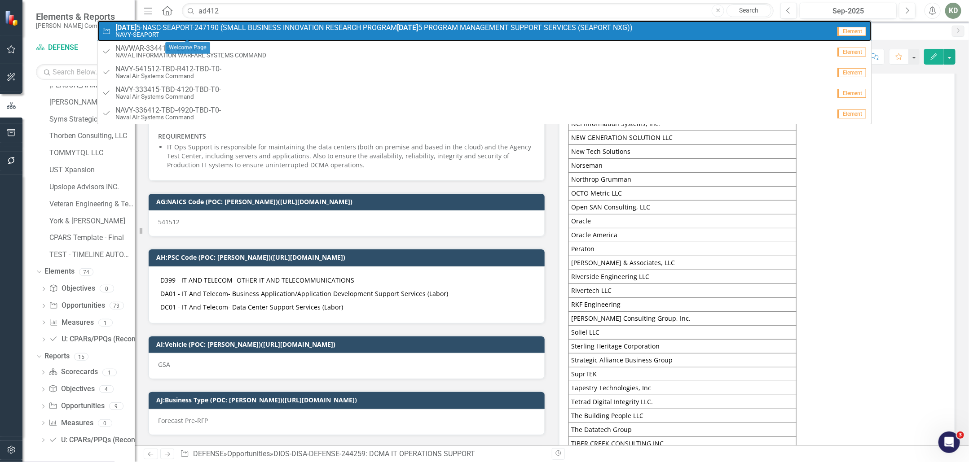
click at [267, 28] on span "[DATE] 5-NASC-SEAPORT-247190 (SMALL BUSINESS INNOVATION RESEARCH PROGRAM [DATE]…" at bounding box center [373, 28] width 517 height 8
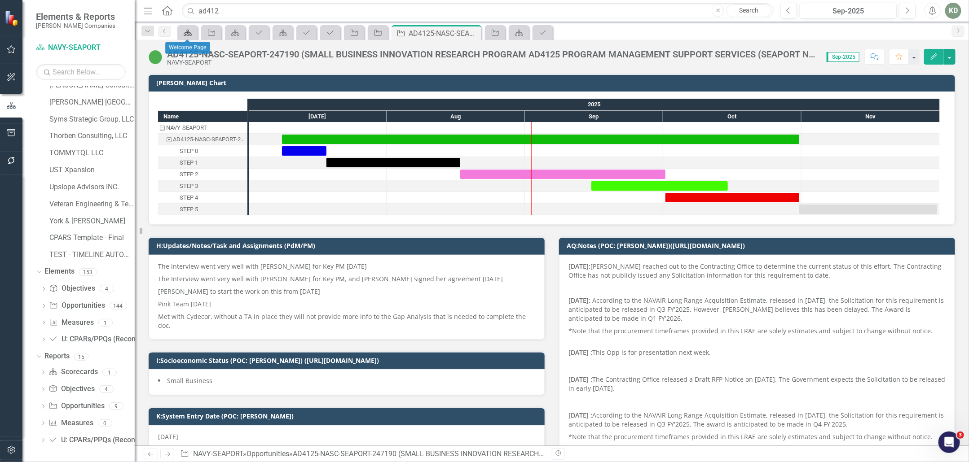
click at [286, 54] on div "AD4125-NASC-SEAPORT-247190 (SMALL BUSINESS INNOVATION RESEARCH PROGRAM AD4125 P…" at bounding box center [492, 54] width 651 height 10
click at [285, 54] on div "AD4125-NASC-SEAPORT-247190 (SMALL BUSINESS INNOVATION RESEARCH PROGRAM AD4125 P…" at bounding box center [492, 54] width 651 height 10
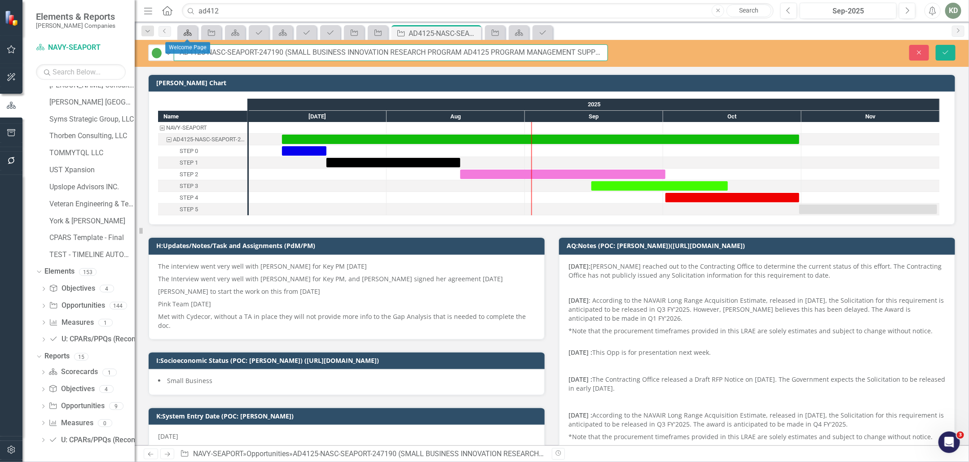
click at [270, 54] on input "AD4125-NASC-SEAPORT-247190 (SMALL BUSINESS INNOVATION RESEARCH PROGRAM AD4125 P…" at bounding box center [391, 52] width 434 height 17
drag, startPoint x: 269, startPoint y: 54, endPoint x: 262, endPoint y: 52, distance: 7.4
click at [269, 54] on input "AD4125-NASC-SEAPORT-247190 (SMALL BUSINESS INNOVATION RESEARCH PROGRAM AD4125 P…" at bounding box center [391, 52] width 434 height 17
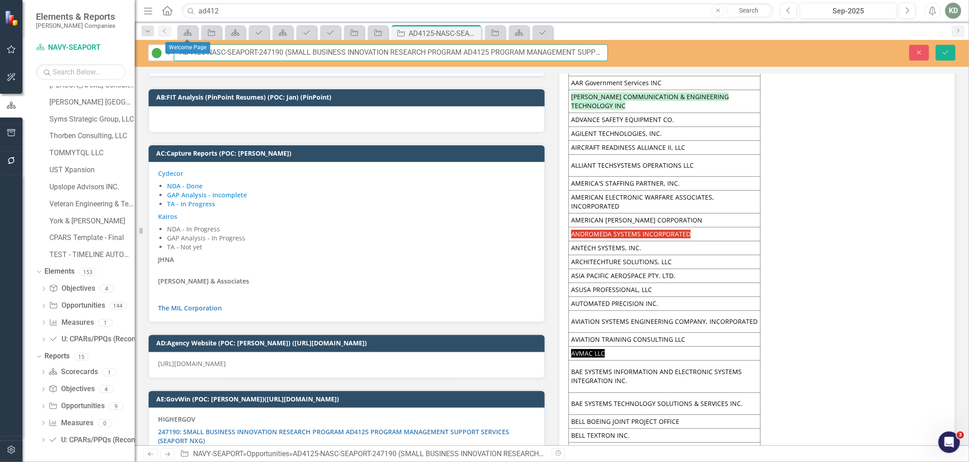
scroll to position [5239, 0]
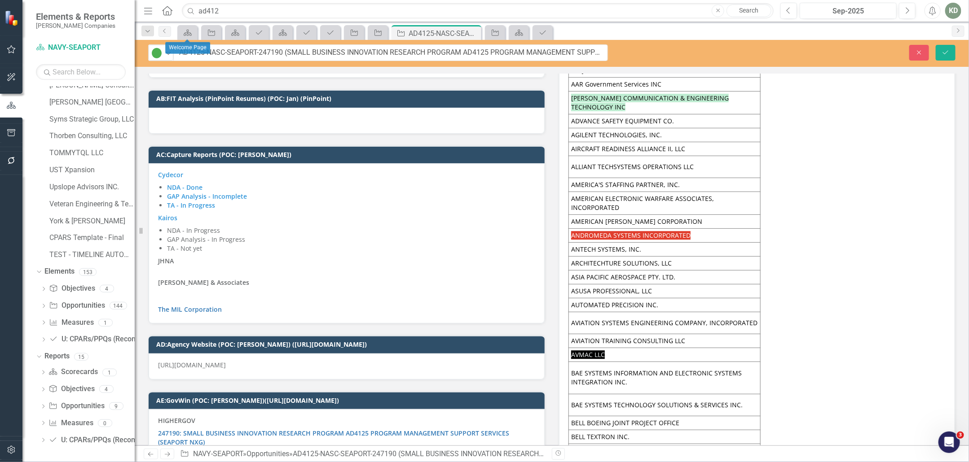
click at [285, 235] on li "GAP Analysis - In Progress" at bounding box center [351, 239] width 368 height 9
click at [286, 235] on li "GAP Analysis - In Progress" at bounding box center [351, 239] width 368 height 9
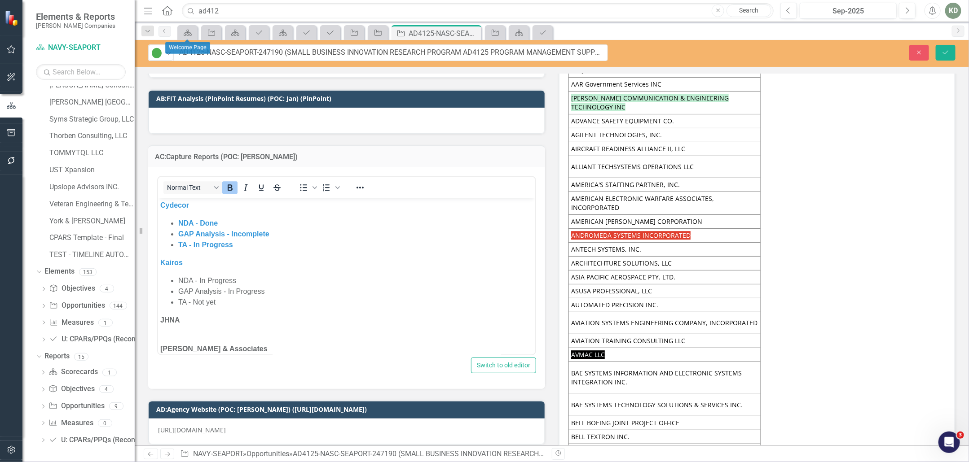
scroll to position [0, 0]
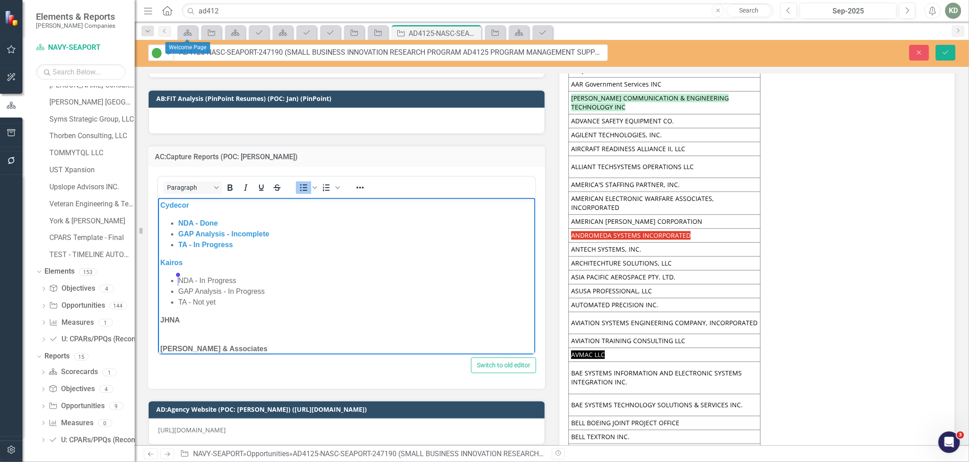
drag, startPoint x: 220, startPoint y: 306, endPoint x: 178, endPoint y: 282, distance: 48.1
click at [178, 282] on ul "NDA - In Progress GAP Analysis - In Progress TA - Not yet" at bounding box center [346, 292] width 373 height 32
copy ul "NDA - In Progress GAP Analysis - In Progress TA - Not yet"
click at [190, 332] on p "JHNA" at bounding box center [346, 326] width 373 height 22
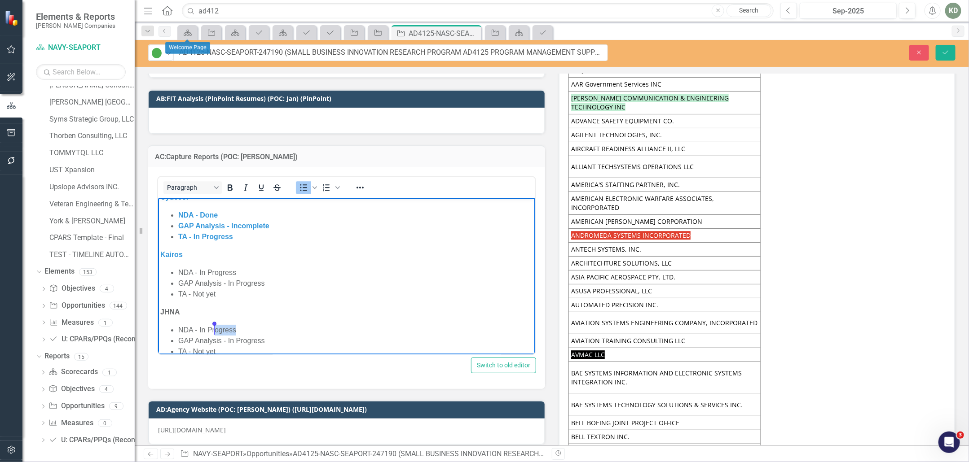
drag, startPoint x: 254, startPoint y: 326, endPoint x: 215, endPoint y: 326, distance: 39.1
click at [216, 326] on li "NDA - In Progress" at bounding box center [355, 330] width 355 height 11
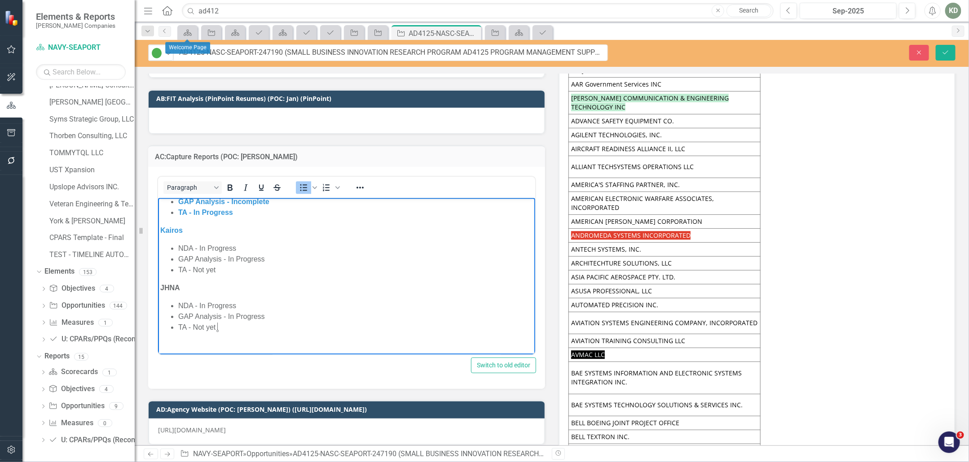
click at [230, 327] on li "TA - Not yet" at bounding box center [355, 327] width 355 height 11
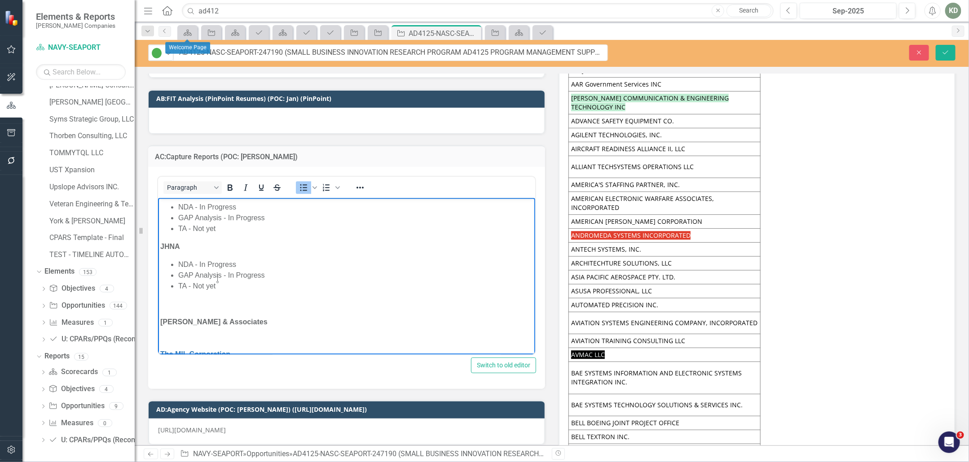
scroll to position [82, 0]
click at [188, 297] on p "Rich Text Area. Press ALT-0 for help." at bounding box center [346, 296] width 373 height 11
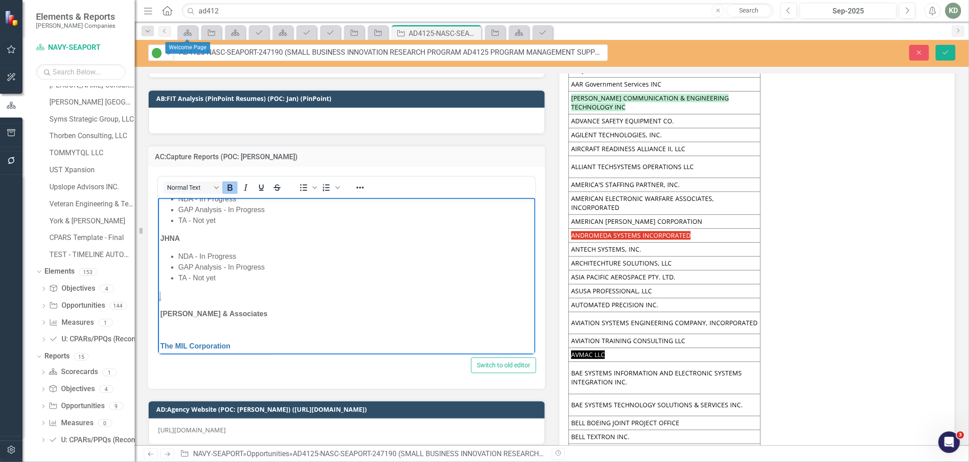
scroll to position [77, 0]
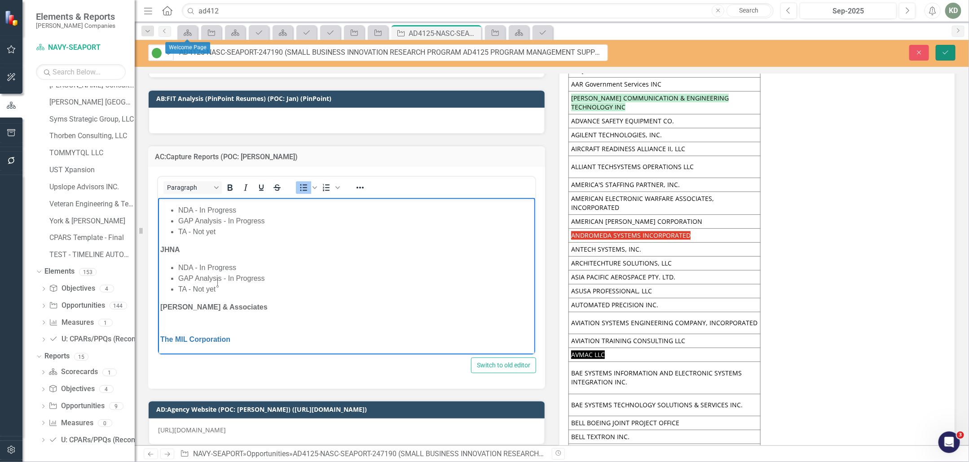
click at [945, 57] on button "Save" at bounding box center [946, 53] width 20 height 16
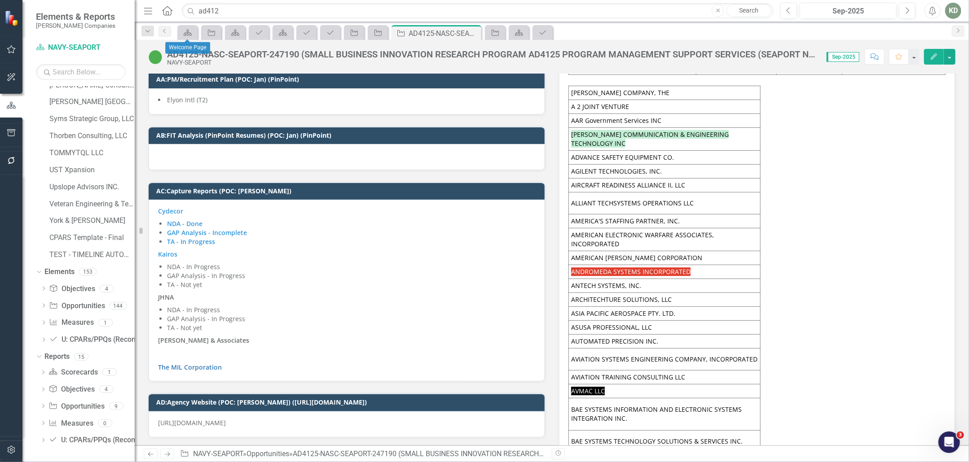
scroll to position [5230, 0]
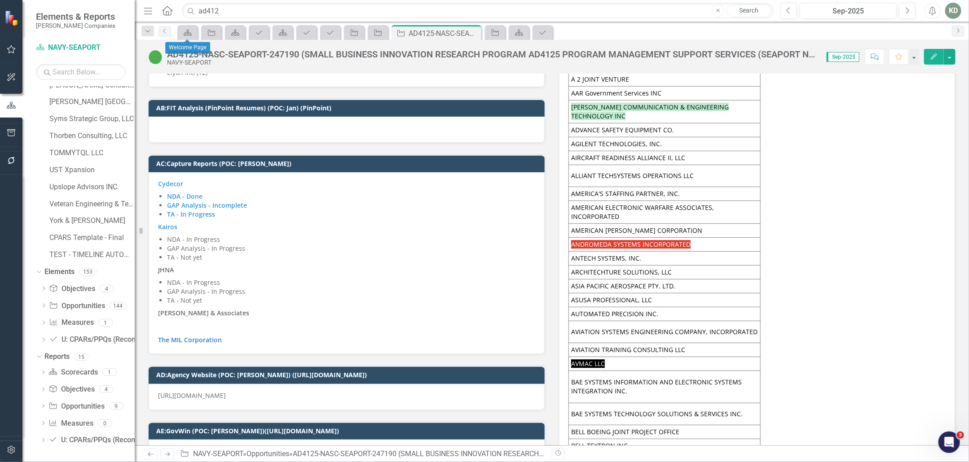
click at [234, 326] on div "Cydecor NDA - Done GAP Analysis - Incomplete TA - In Progress Kairos NDA - In P…" at bounding box center [347, 263] width 396 height 182
click at [233, 326] on div "Cydecor NDA - Done GAP Analysis - Incomplete TA - In Progress Kairos NDA - In P…" at bounding box center [347, 263] width 396 height 182
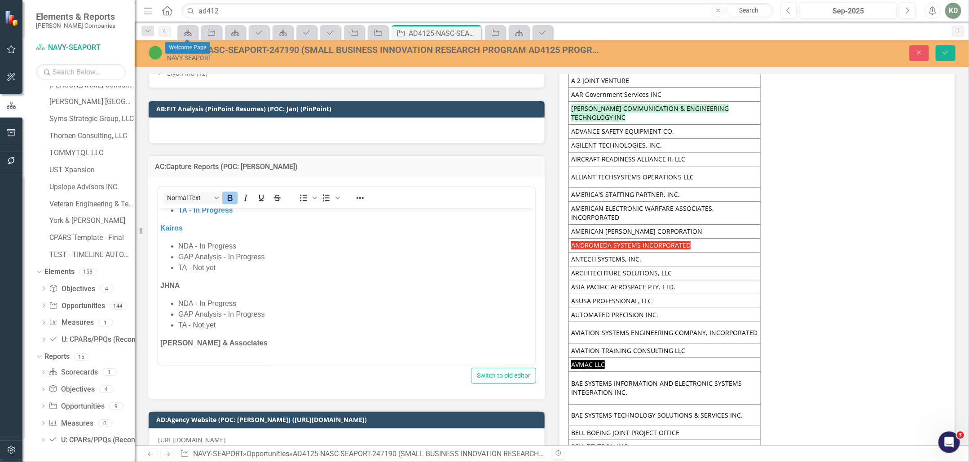
scroll to position [70, 0]
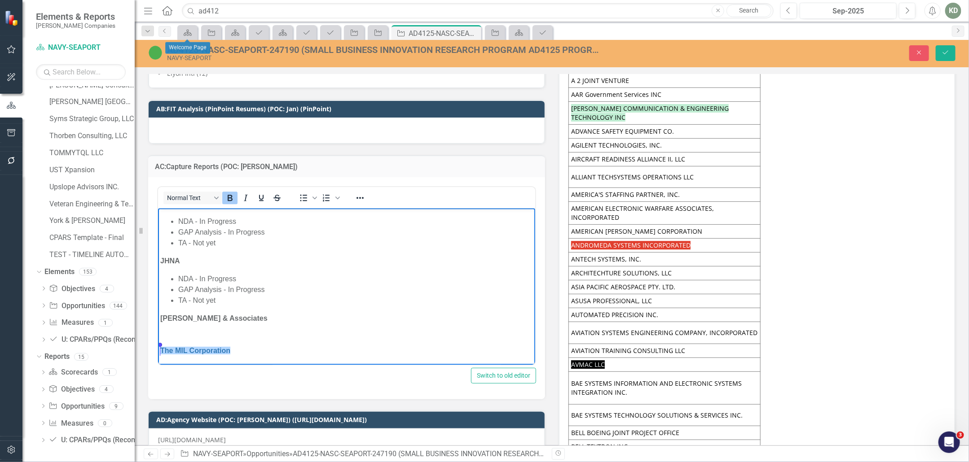
drag, startPoint x: 260, startPoint y: 349, endPoint x: 170, endPoint y: 219, distance: 157.6
click at [159, 349] on body "Cydecor NDA - Done GAP Analysis - Incomplete TA - In Progress Kairos NDA - In P…" at bounding box center [346, 251] width 377 height 227
copy link "The MIL Corporation﻿"
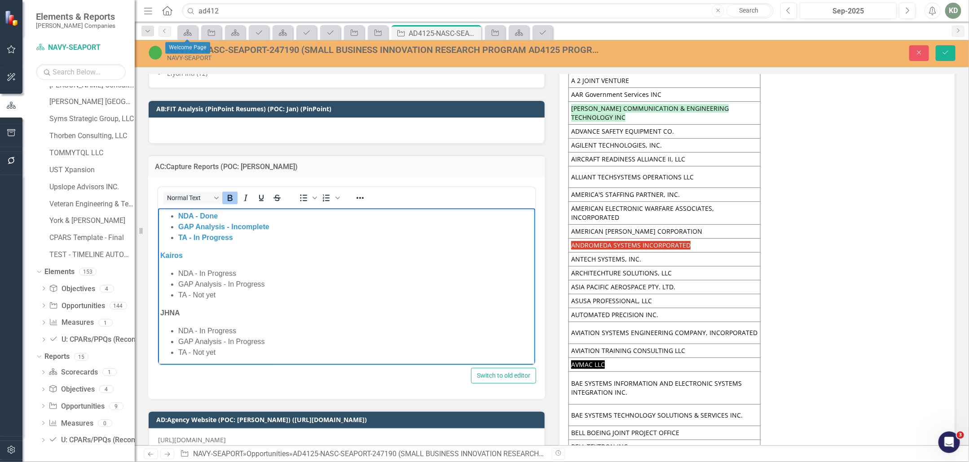
scroll to position [17, 0]
drag, startPoint x: 274, startPoint y: 286, endPoint x: 228, endPoint y: 285, distance: 46.3
click at [228, 285] on li "GAP Analysis - In Progress" at bounding box center [355, 285] width 355 height 11
drag, startPoint x: 176, startPoint y: 282, endPoint x: 221, endPoint y: 285, distance: 45.0
click at [221, 285] on ul "NDA - In Progress GAP Analysis - will be back on Sept 4th TA - Not yet" at bounding box center [346, 285] width 373 height 32
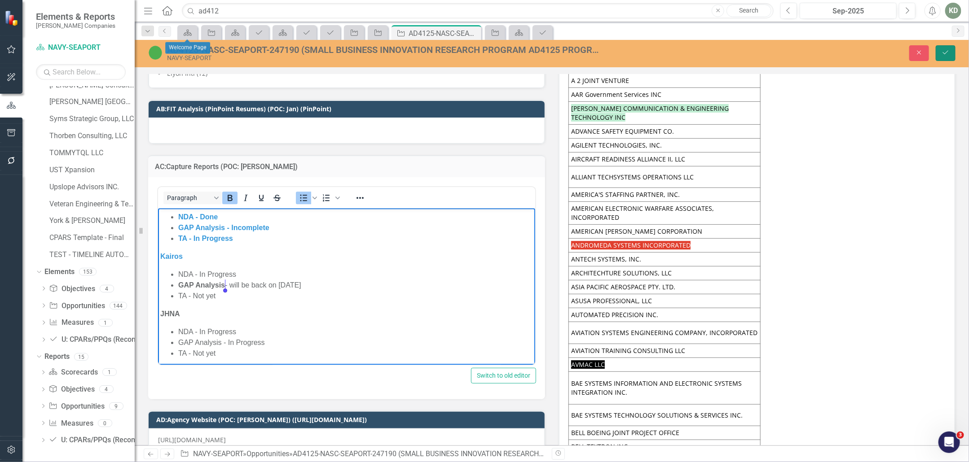
click at [942, 48] on button "Save" at bounding box center [946, 53] width 20 height 16
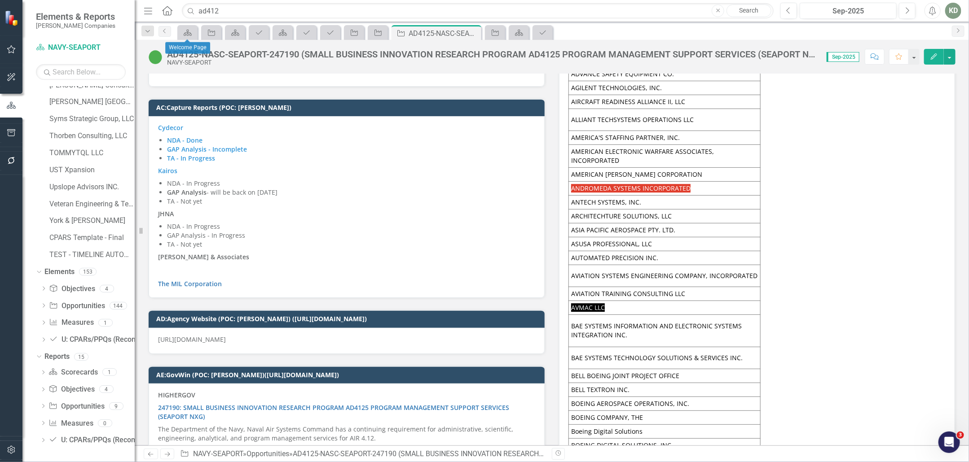
scroll to position [5285, 0]
